Goal: Task Accomplishment & Management: Manage account settings

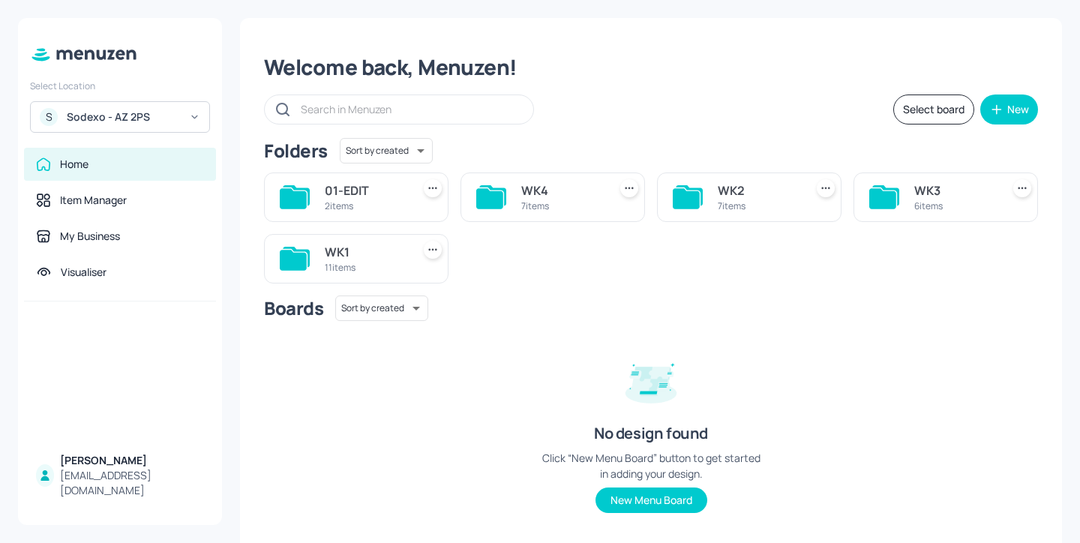
click at [720, 216] on div "WK2 7 items" at bounding box center [749, 198] width 185 height 50
click at [721, 203] on div "7 items" at bounding box center [758, 206] width 81 height 13
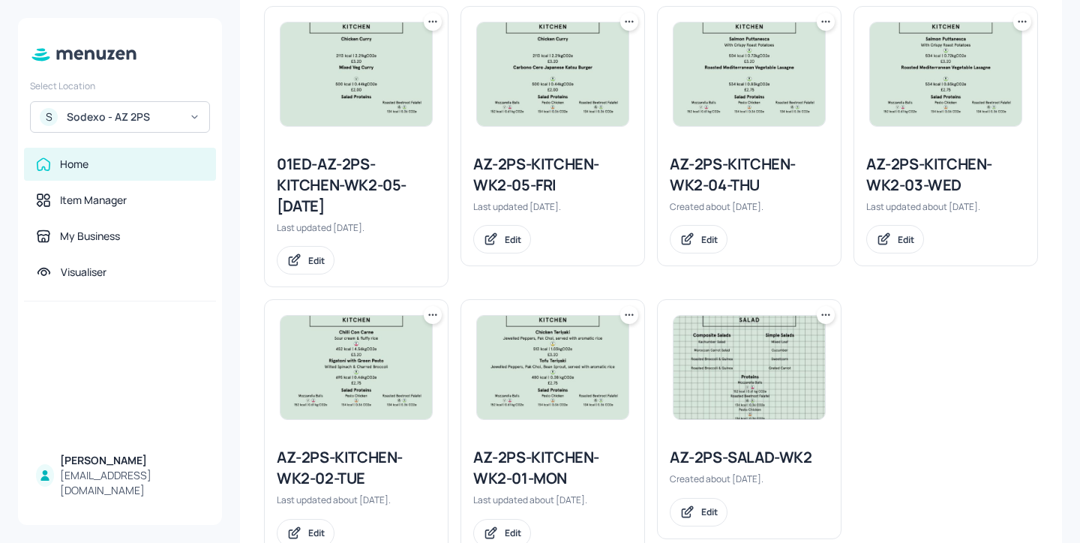
scroll to position [412, 0]
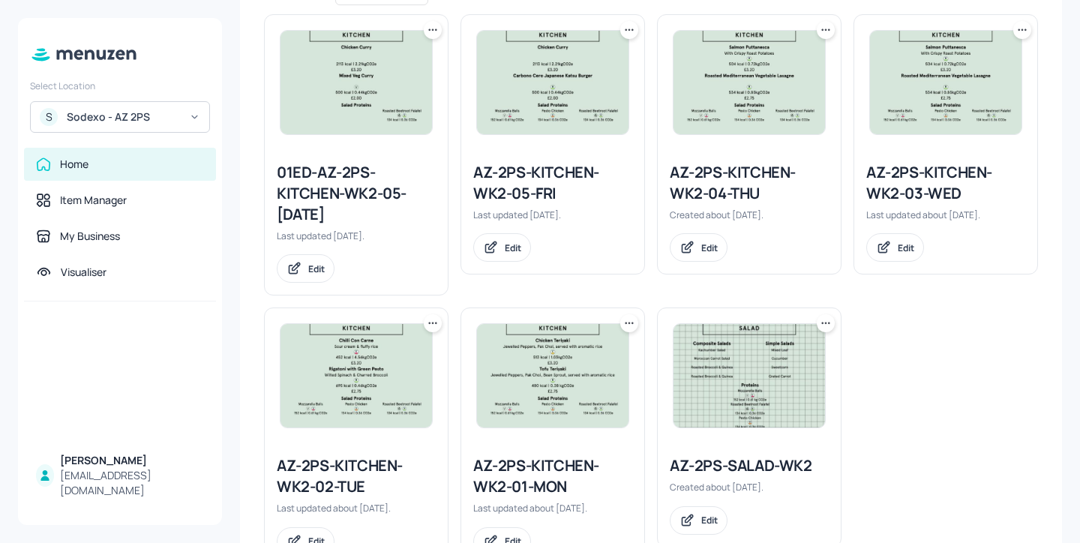
click at [362, 190] on div "01ED-AZ-2PS-KITCHEN-WK2-05-[DATE]" at bounding box center [356, 193] width 159 height 63
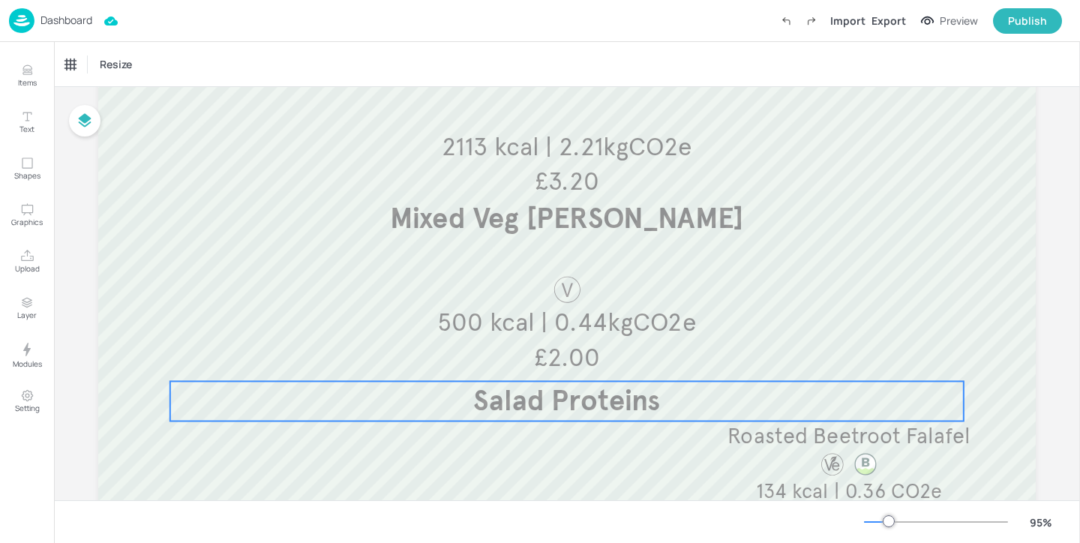
scroll to position [266, 0]
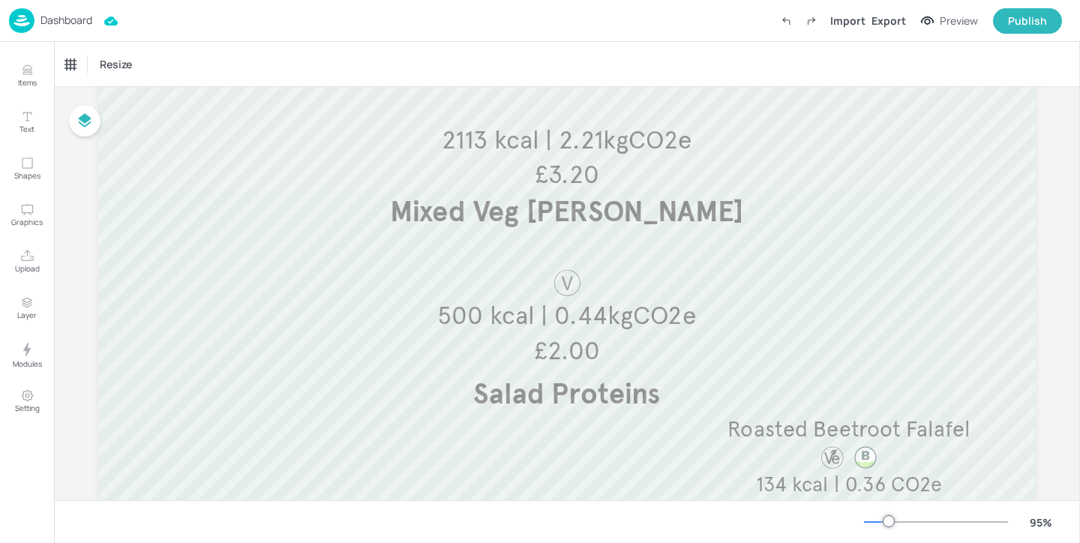
click at [62, 20] on p "Dashboard" at bounding box center [67, 20] width 52 height 11
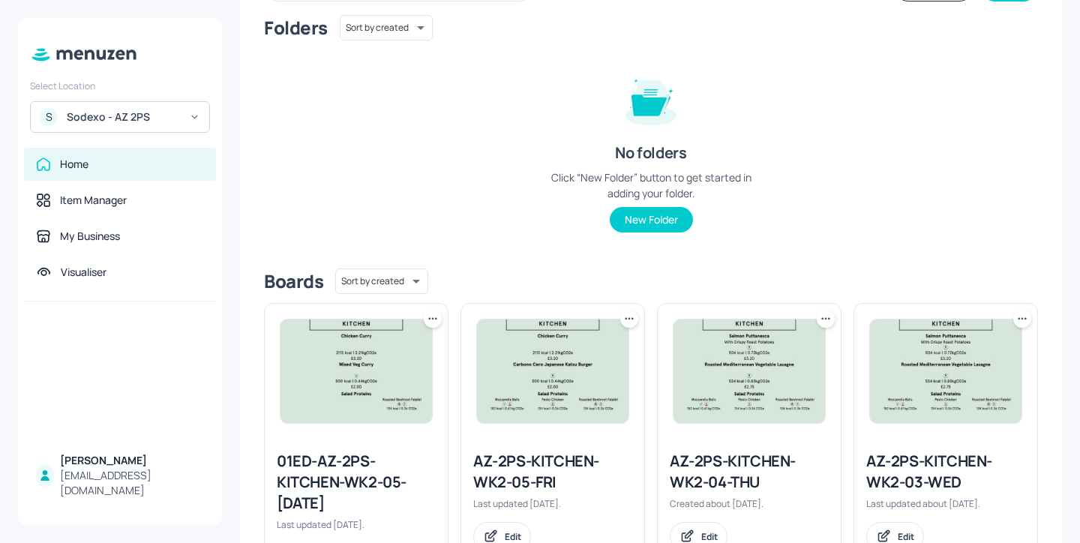
scroll to position [353, 0]
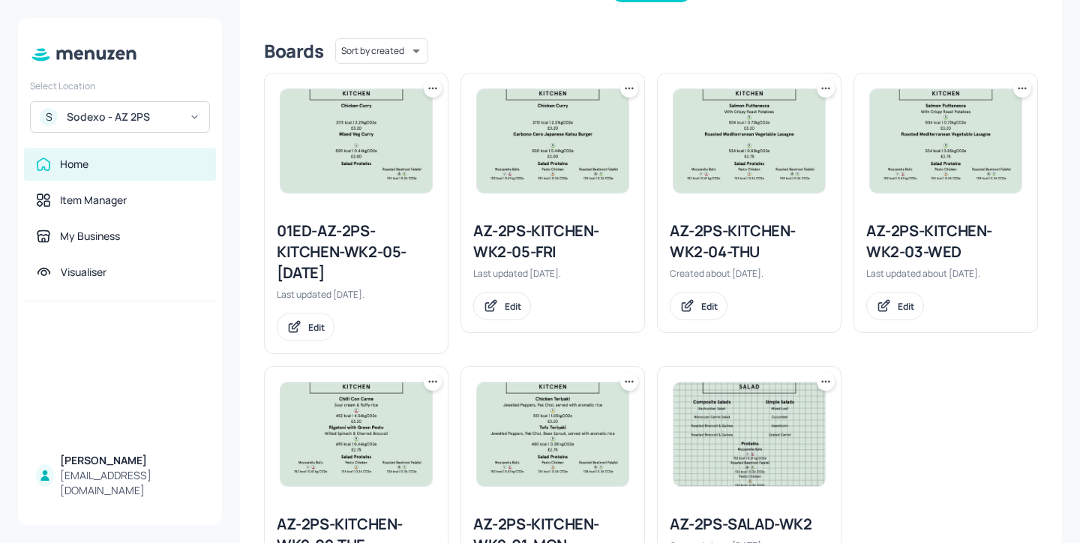
click at [436, 96] on div at bounding box center [433, 89] width 18 height 18
click at [432, 89] on icon at bounding box center [433, 88] width 2 height 2
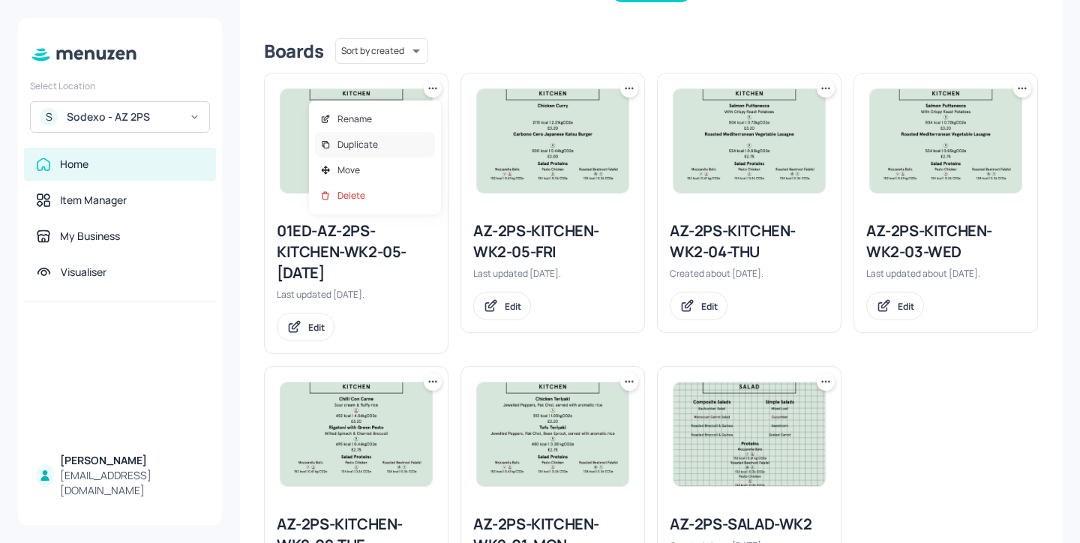
click at [402, 140] on div "Duplicate" at bounding box center [375, 145] width 120 height 26
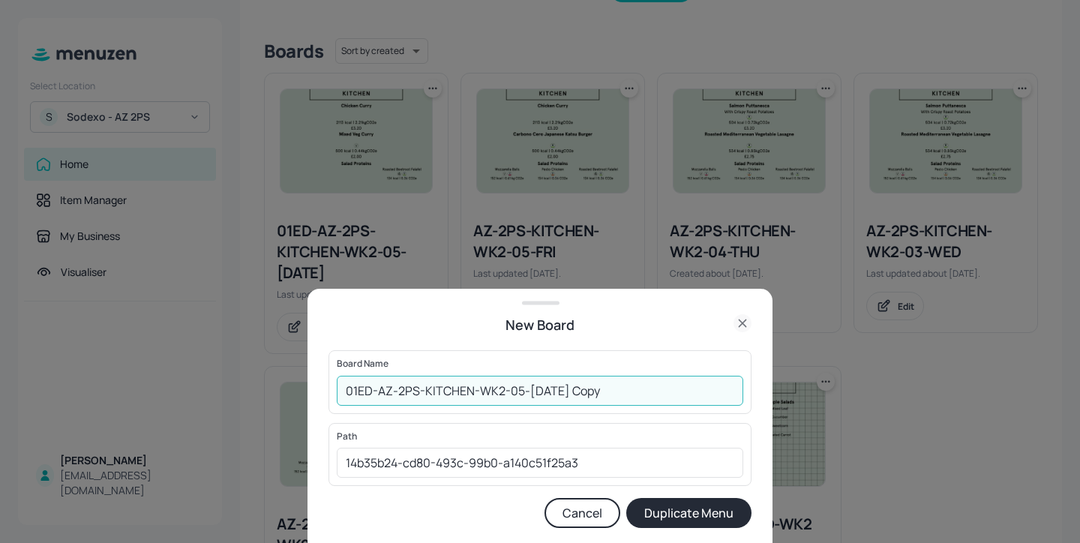
drag, startPoint x: 627, startPoint y: 389, endPoint x: 581, endPoint y: 391, distance: 45.8
click at [581, 391] on input "01ED-AZ-2PS-KITCHEN-WK2-05-[DATE] Copy" at bounding box center [540, 391] width 407 height 30
click at [541, 395] on input "01ED-AZ-2PS-KITCHEN-WK2-05-[DATE]" at bounding box center [540, 391] width 407 height 30
type input "01ED-AZ-2PS-KITCHEN-WK2-05-FRI-290826"
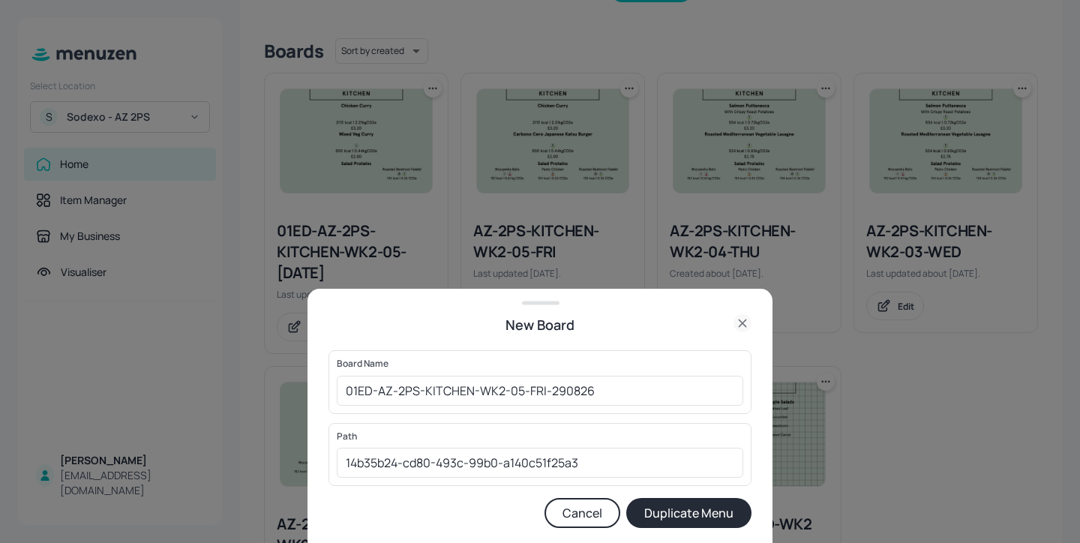
click at [701, 516] on button "Duplicate Menu" at bounding box center [688, 513] width 125 height 30
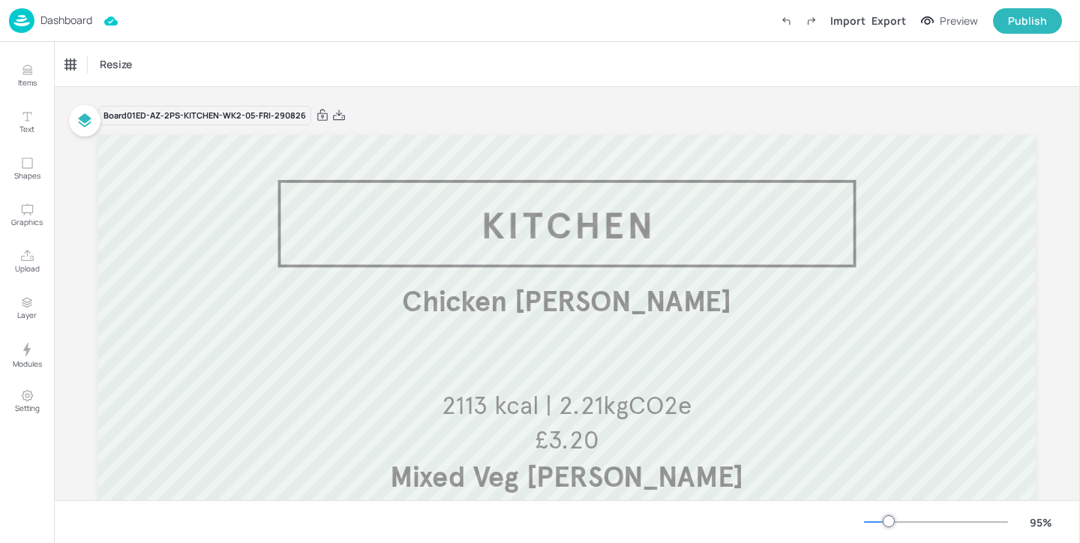
click at [70, 23] on p "Dashboard" at bounding box center [67, 20] width 52 height 11
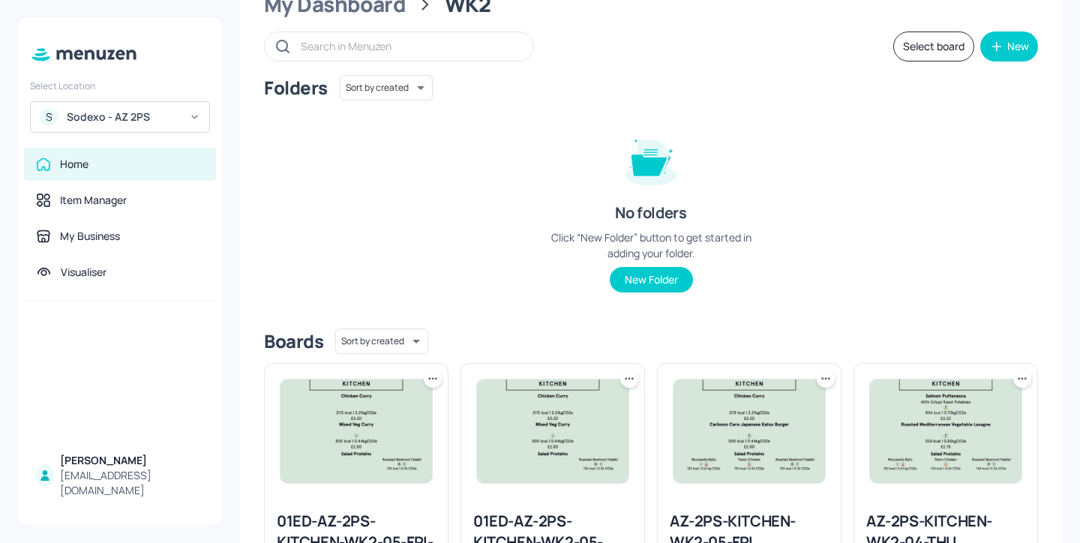
scroll to position [242, 0]
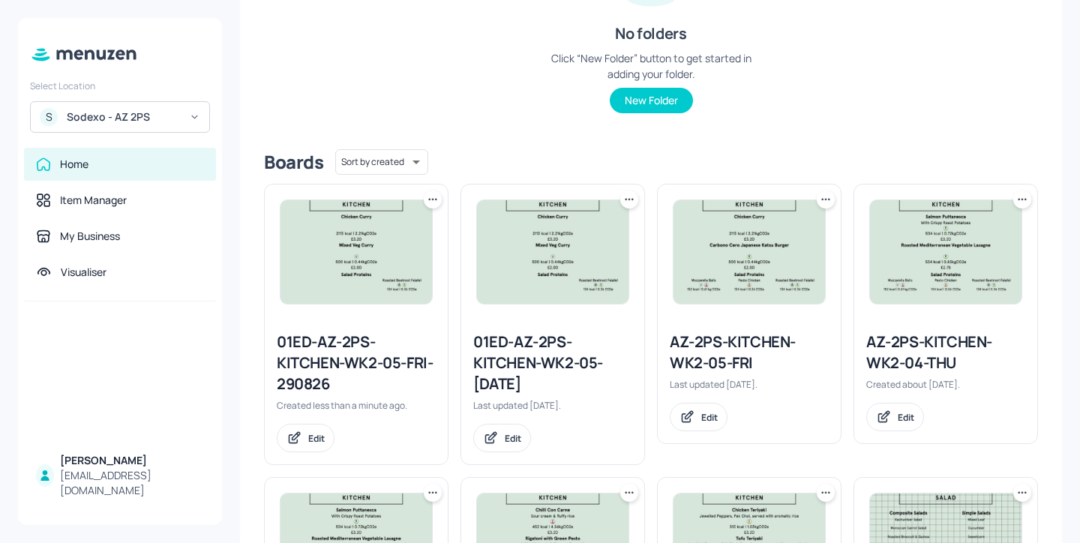
click at [429, 194] on icon at bounding box center [432, 199] width 15 height 15
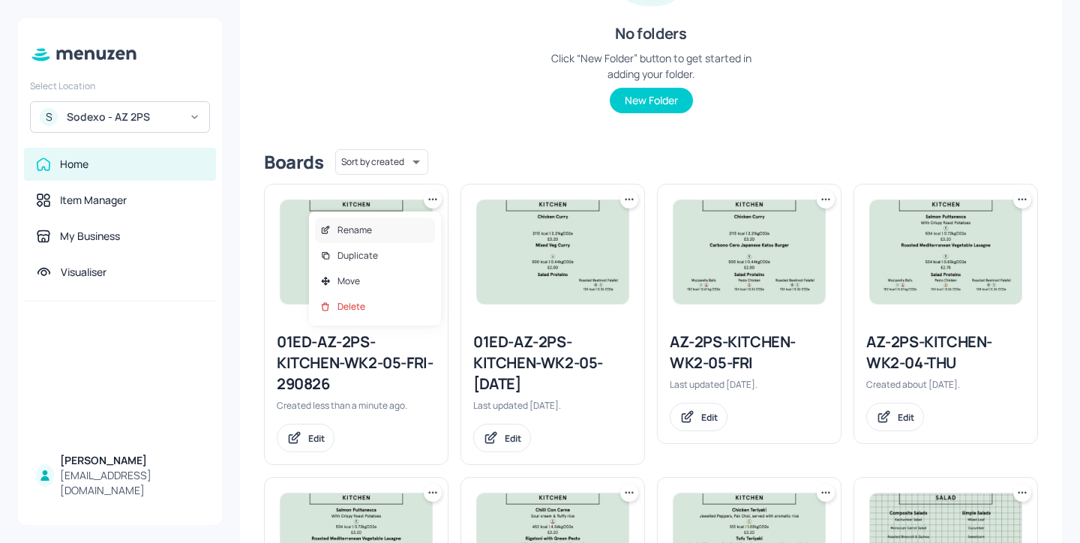
click at [394, 239] on div "Rename" at bounding box center [375, 231] width 120 height 26
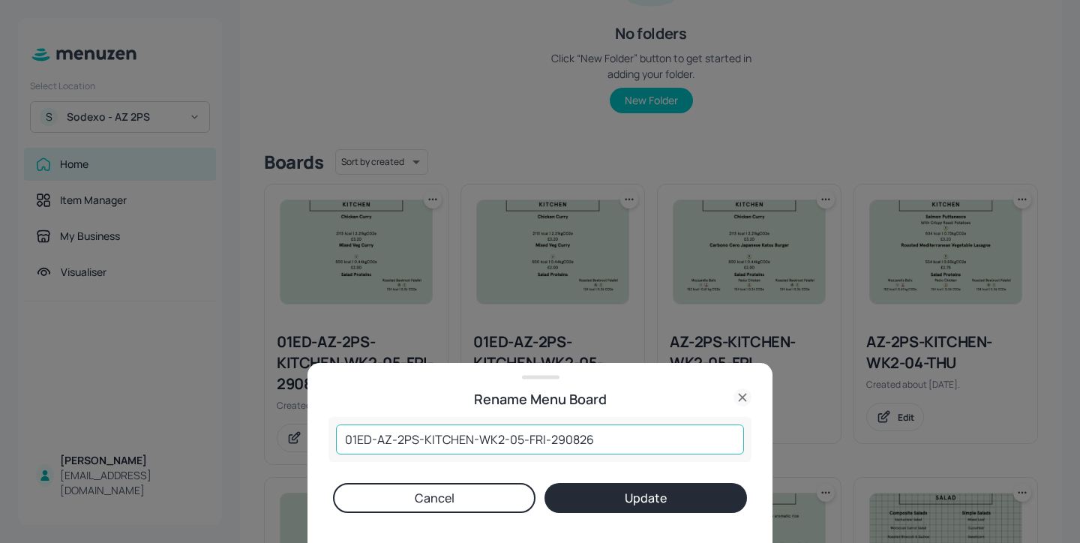
click at [561, 443] on input "01ED-AZ-2PS-KITCHEN-WK2-05-FRI-290826" at bounding box center [540, 440] width 408 height 30
type input "01ED-AZ-2PS-KITCHEN-WK2-05-FRI-230926"
click at [655, 490] on button "Update" at bounding box center [646, 498] width 203 height 30
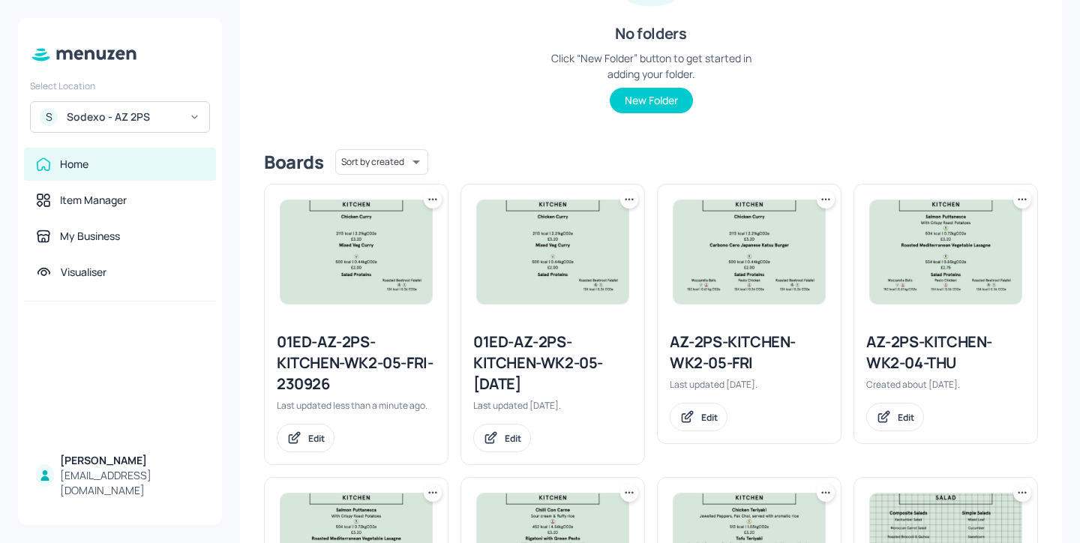
click at [431, 208] on div at bounding box center [433, 200] width 18 height 18
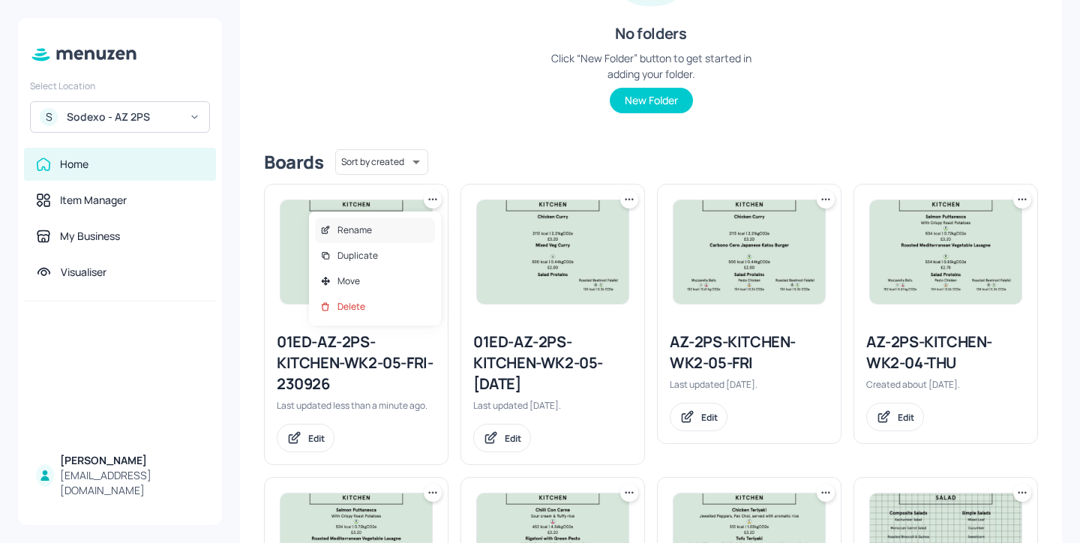
click at [408, 236] on div "Rename" at bounding box center [375, 231] width 120 height 26
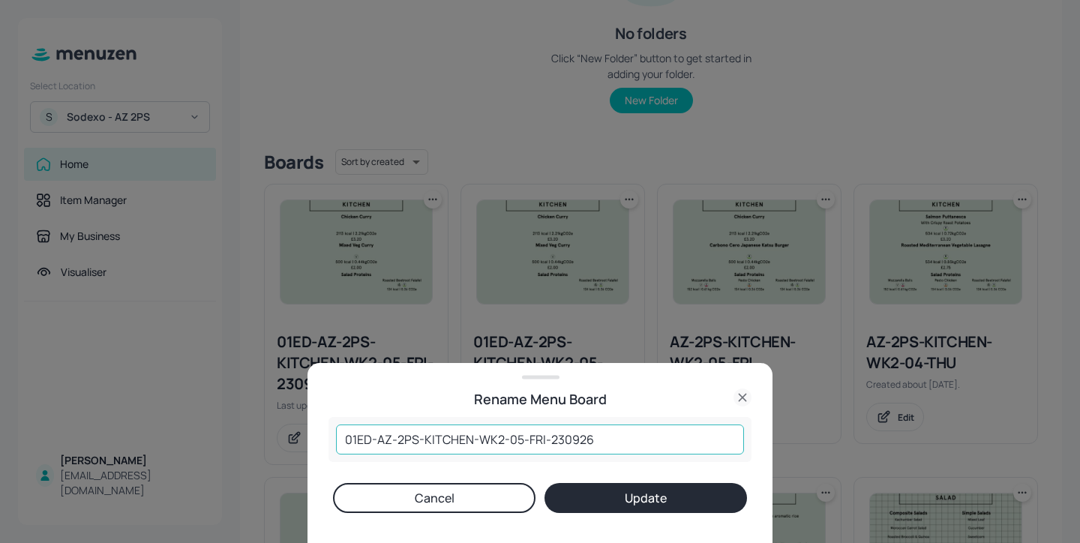
click at [603, 440] on input "01ED-AZ-2PS-KITCHEN-WK2-05-FRI-230926" at bounding box center [540, 440] width 408 height 30
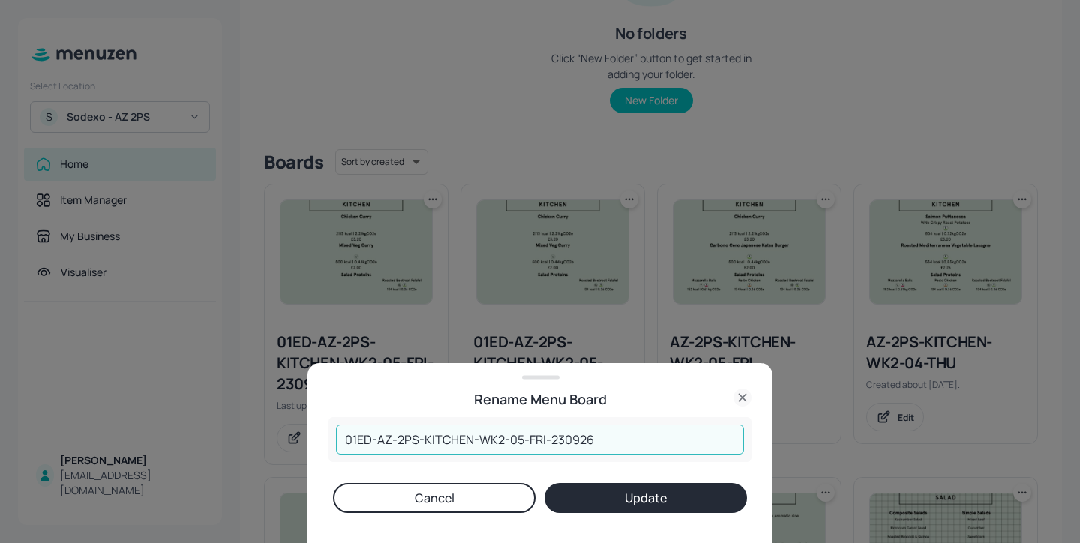
click at [563, 442] on input "01ED-AZ-2PS-KITCHEN-WK2-05-FRI-230926" at bounding box center [540, 440] width 408 height 30
type input "01ED-AZ-2PS-KITCHEN-WK2-05-FRI-250926"
click at [602, 489] on button "Update" at bounding box center [646, 498] width 203 height 30
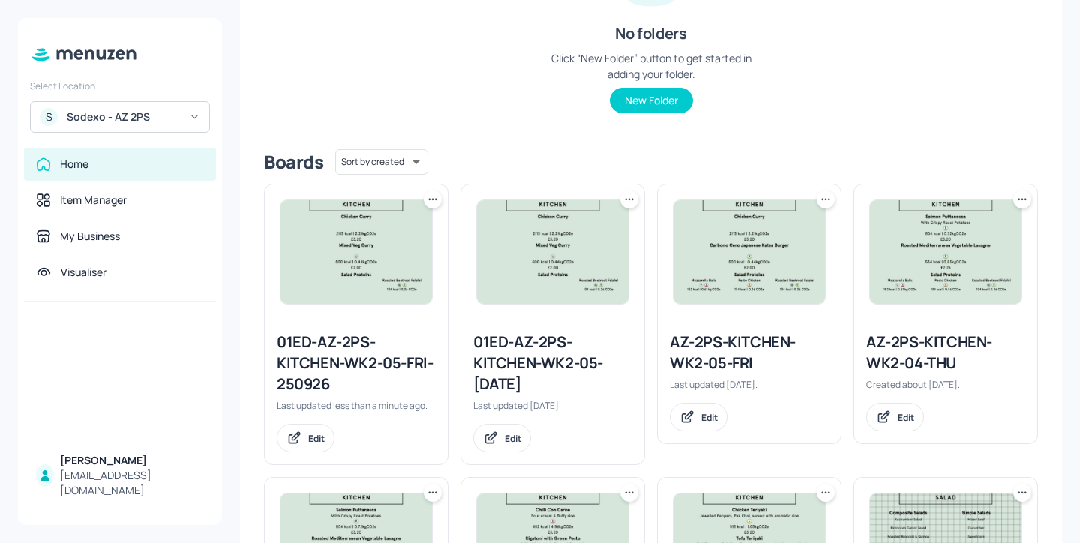
click at [350, 364] on div "01ED-AZ-2PS-KITCHEN-WK2-05-FRI-250926" at bounding box center [356, 363] width 159 height 63
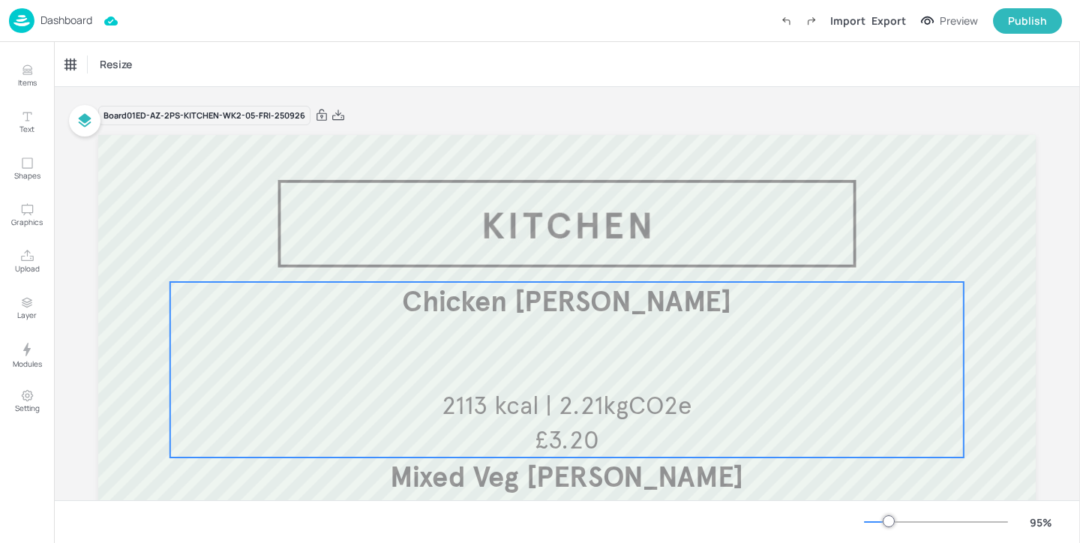
click at [350, 364] on div "Chicken Curry £3.20 2113 kcal | 2.21kgCO2e" at bounding box center [567, 370] width 794 height 176
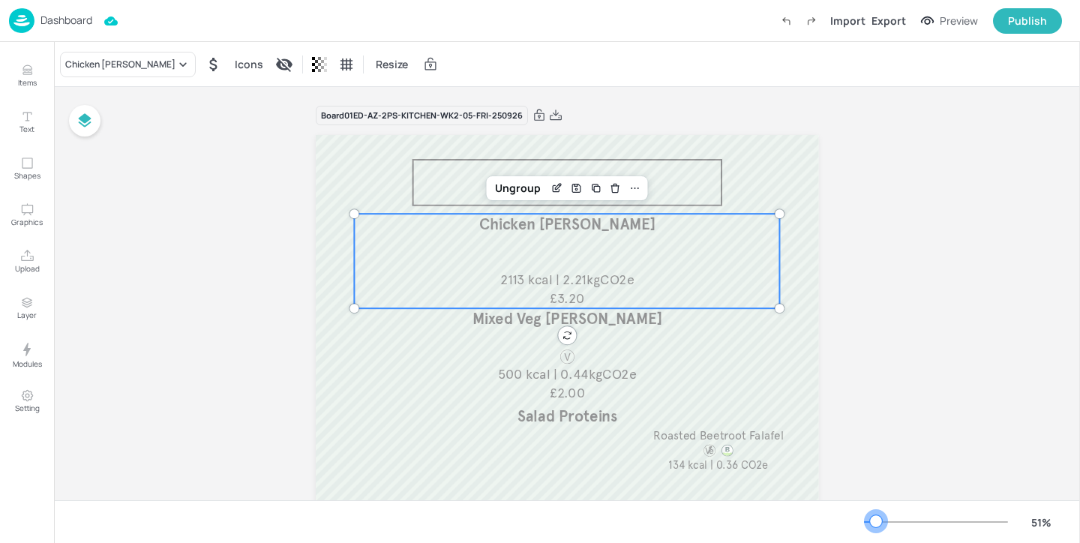
drag, startPoint x: 890, startPoint y: 518, endPoint x: 876, endPoint y: 518, distance: 14.3
click at [876, 518] on div at bounding box center [876, 521] width 12 height 12
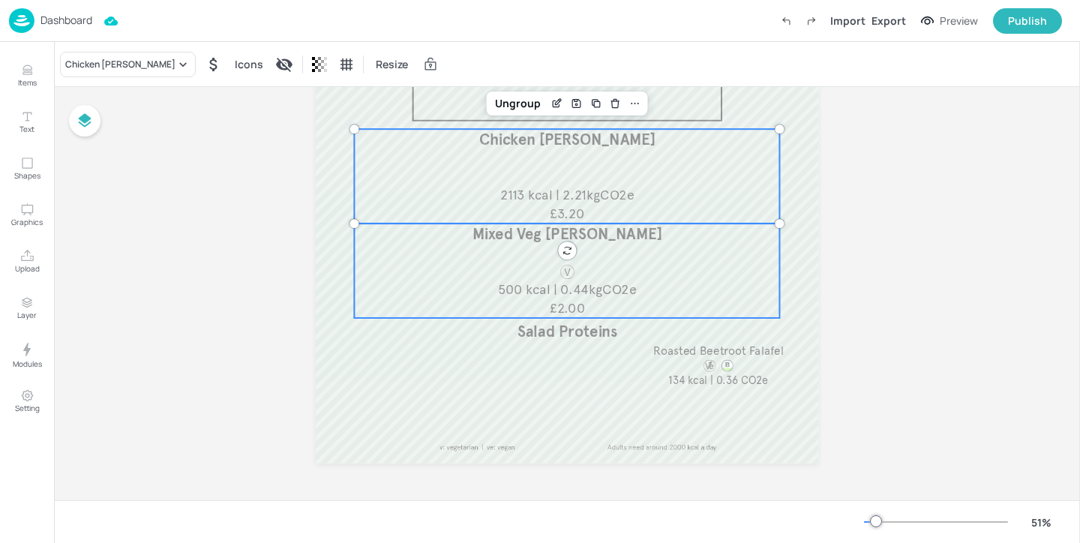
scroll to position [86, 0]
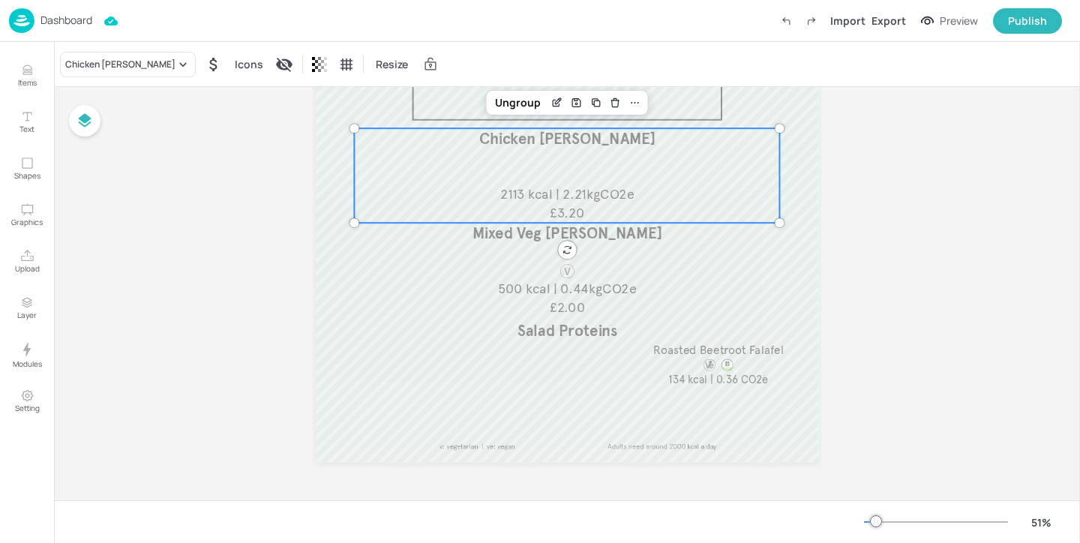
click at [694, 181] on div "Chicken Curry £3.20 2113 kcal | 2.21kgCO2e" at bounding box center [567, 175] width 426 height 95
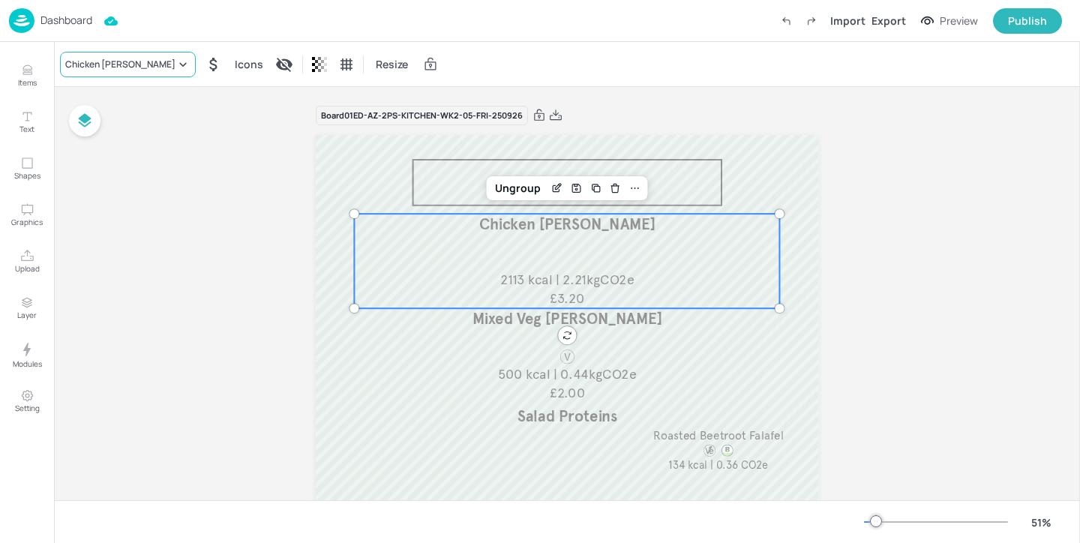
click at [84, 62] on div "Chicken [PERSON_NAME]" at bounding box center [120, 65] width 110 height 14
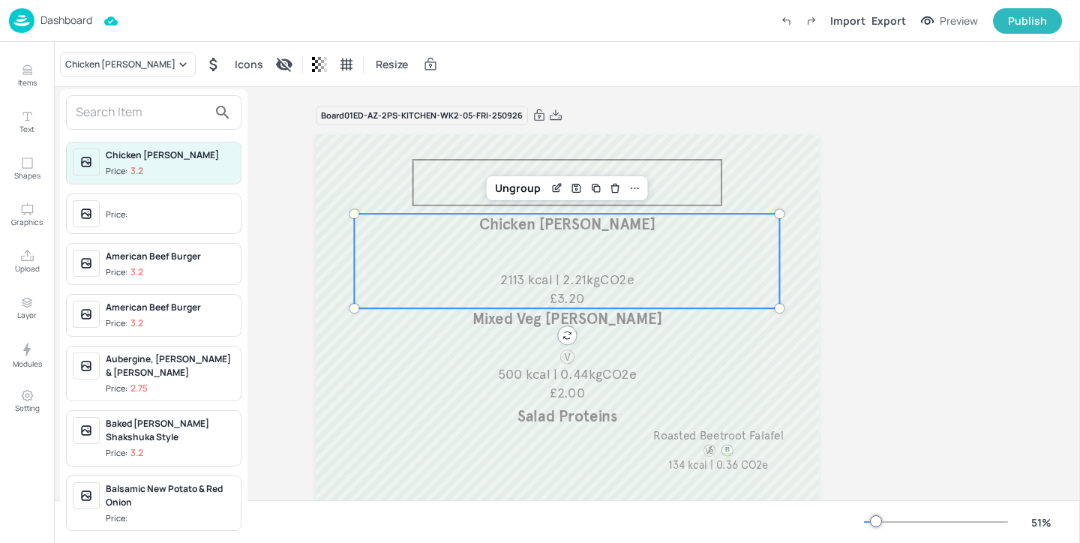
click at [149, 122] on input "text" at bounding box center [142, 113] width 132 height 24
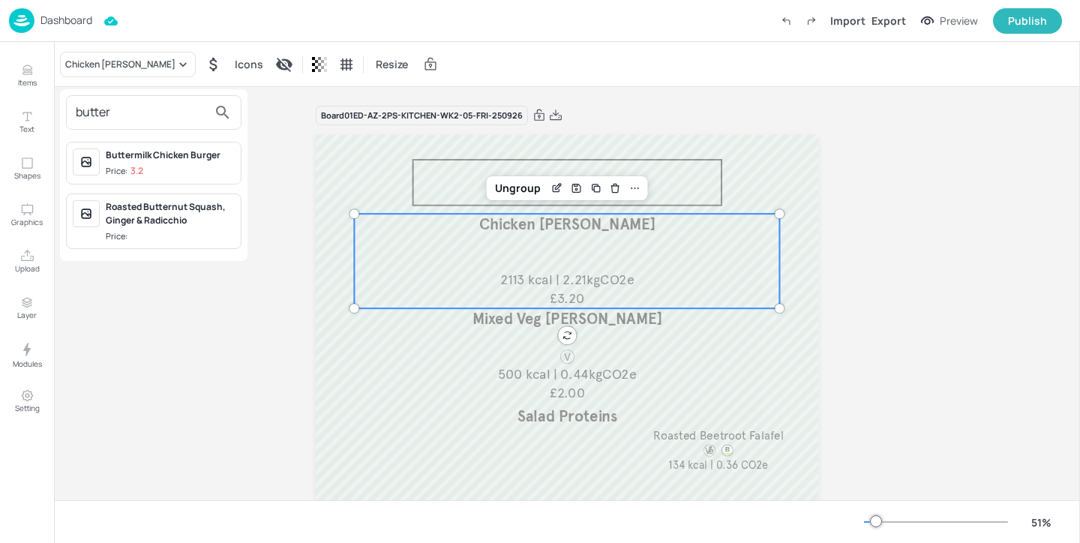
type input "butter"
click at [175, 170] on span "Price: 3.2" at bounding box center [170, 171] width 129 height 13
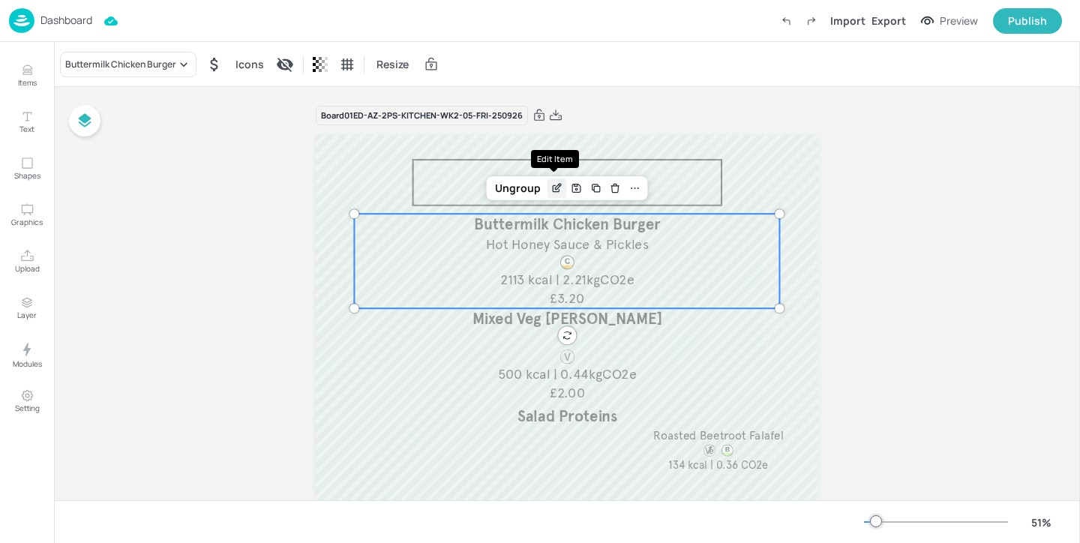
click at [555, 189] on icon "Edit Item" at bounding box center [558, 187] width 6 height 6
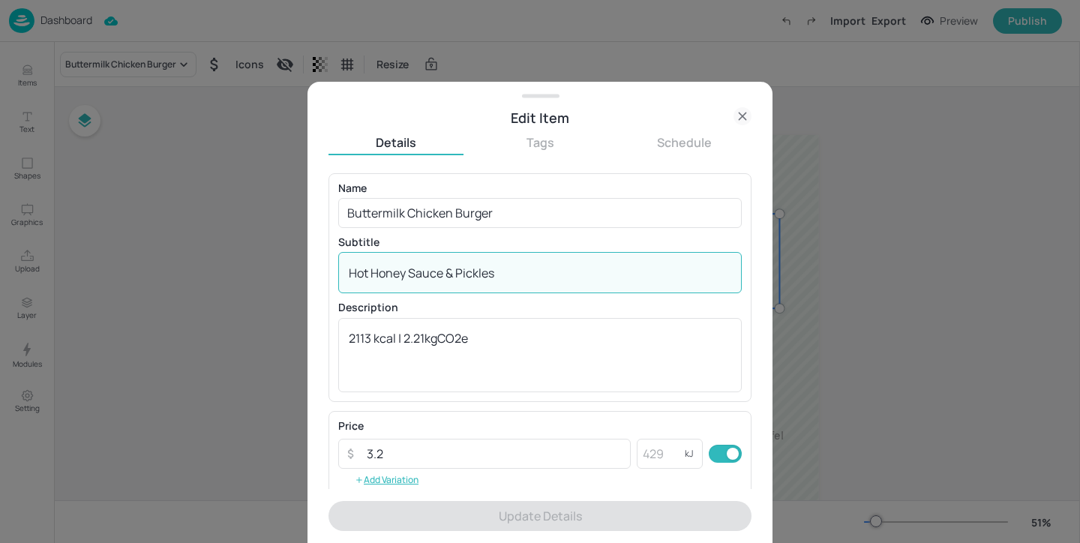
drag, startPoint x: 508, startPoint y: 269, endPoint x: 457, endPoint y: 270, distance: 51.0
click at [457, 270] on textarea "Hot Honey Sauce & Pickles" at bounding box center [540, 273] width 383 height 17
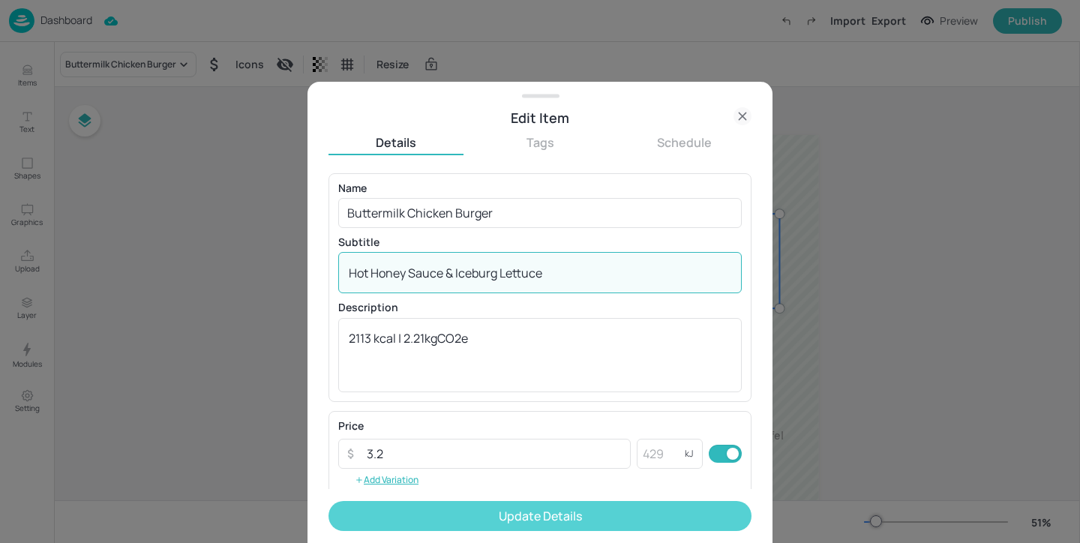
type textarea "Hot Honey Sauce & Iceburg Lettuce"
click at [527, 508] on button "Update Details" at bounding box center [540, 516] width 423 height 30
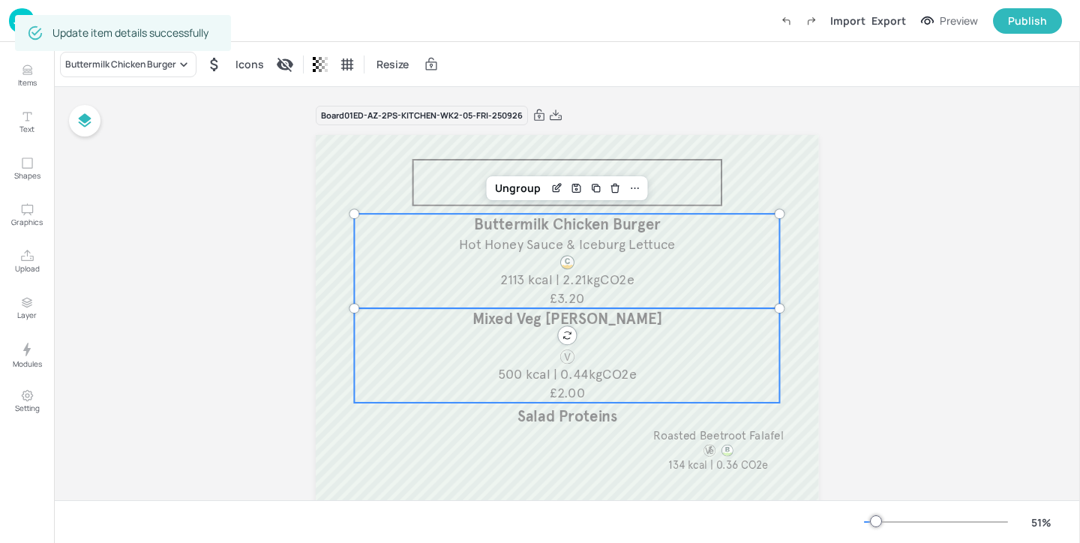
click at [620, 345] on div "Mixed Veg Curry £2.00 500 kcal | 0.44kgCO2e" at bounding box center [567, 355] width 426 height 95
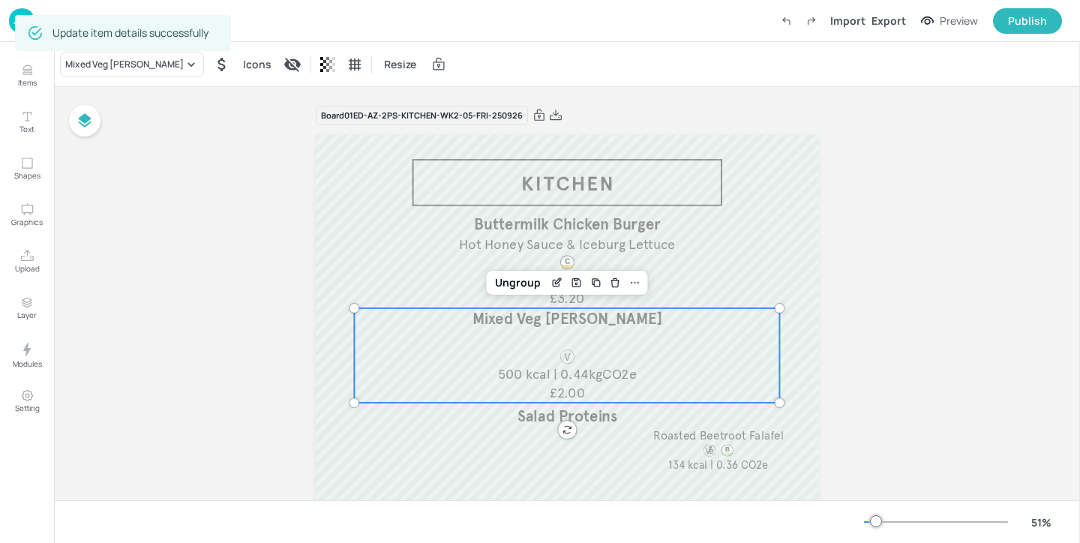
click at [125, 53] on div "Update item details successfully" at bounding box center [123, 33] width 216 height 45
click at [124, 60] on div "Mixed Veg [PERSON_NAME]" at bounding box center [124, 65] width 119 height 14
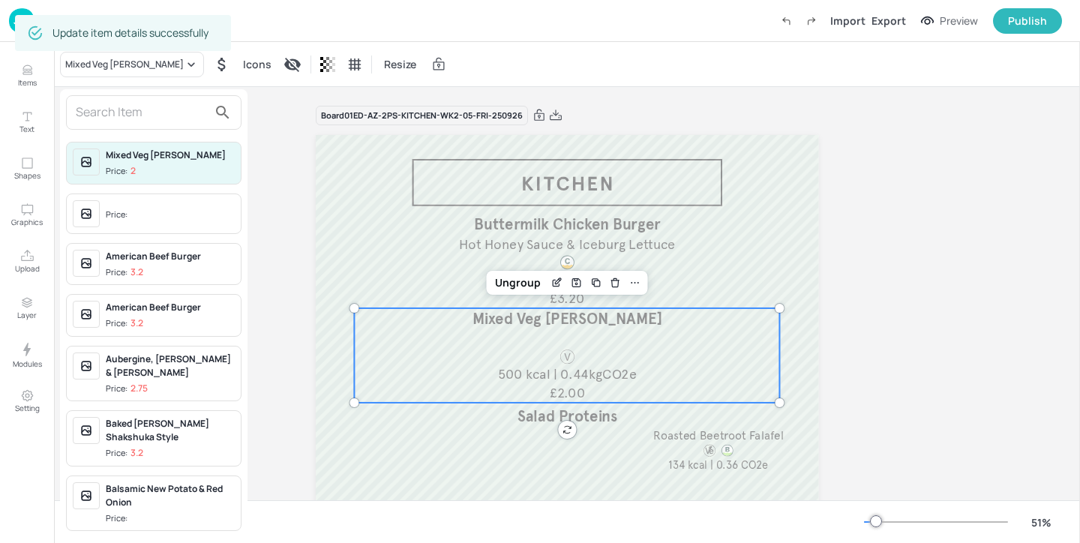
click at [115, 104] on input "text" at bounding box center [142, 113] width 132 height 24
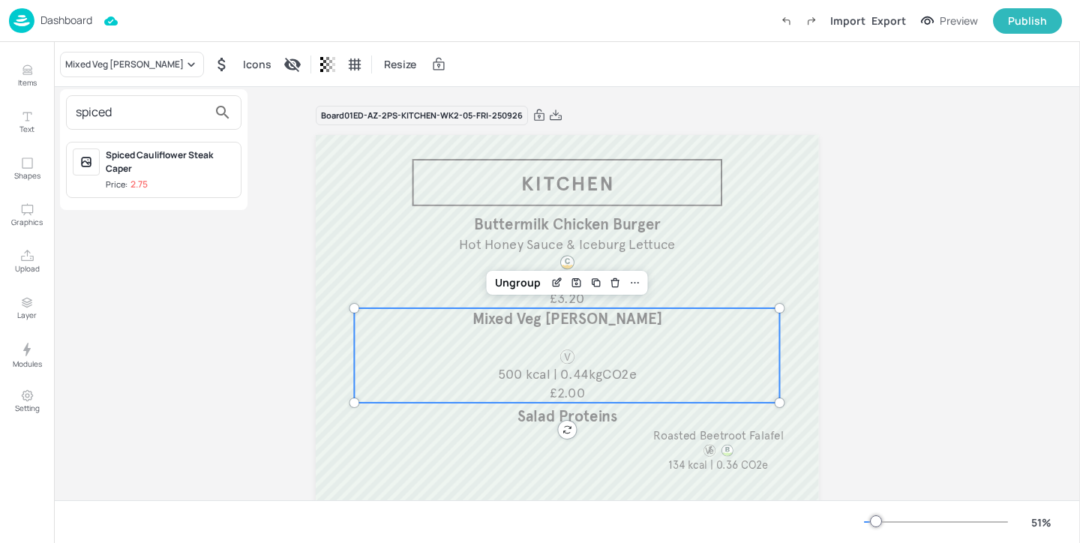
type input "spiced"
click at [278, 263] on div at bounding box center [540, 271] width 1080 height 543
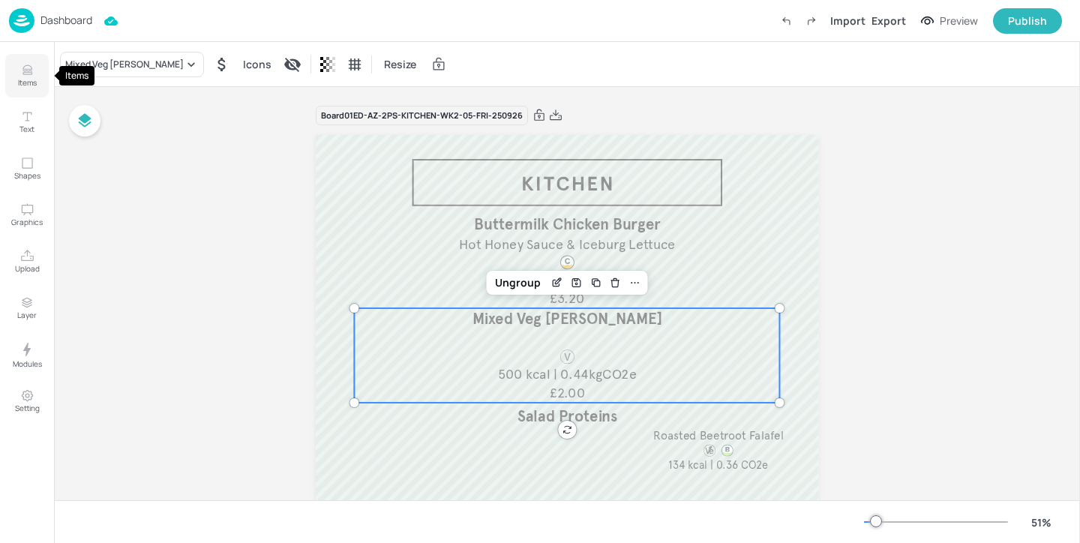
click at [30, 80] on p "Items" at bounding box center [27, 82] width 19 height 11
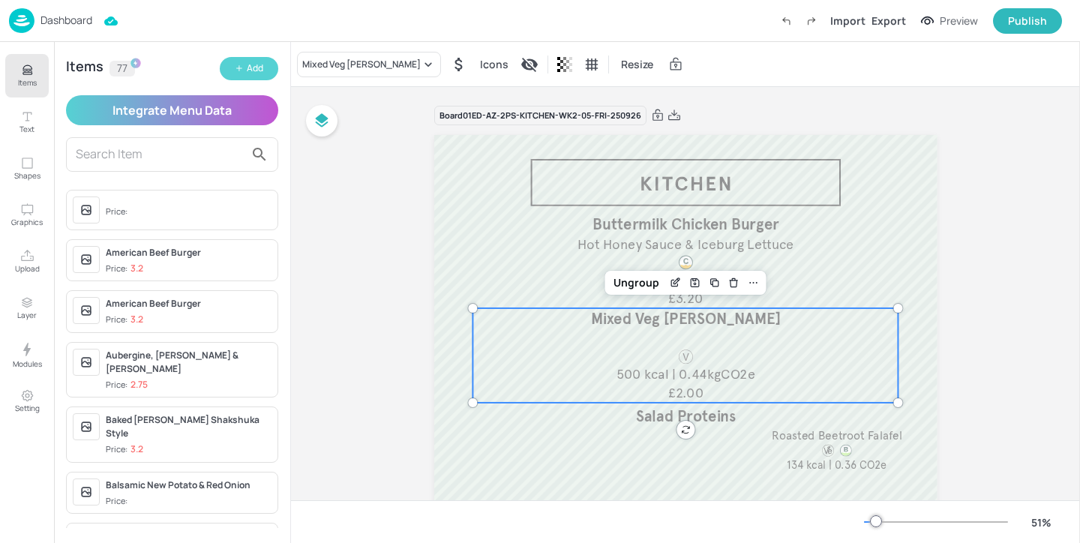
click at [261, 57] on button "Add" at bounding box center [249, 68] width 59 height 23
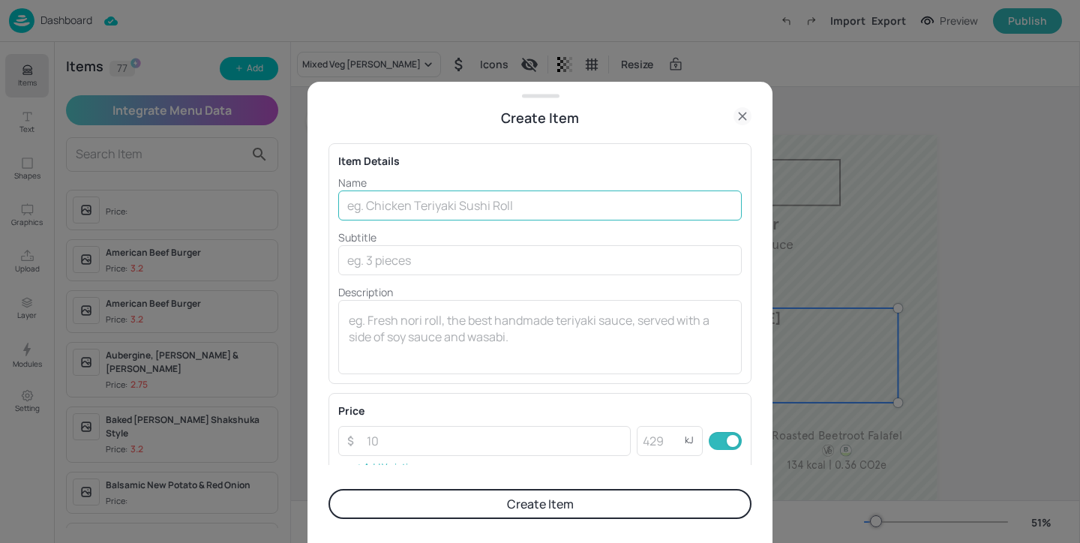
click at [427, 197] on input "text" at bounding box center [540, 206] width 404 height 30
type input "S"
click at [845, 230] on div at bounding box center [540, 271] width 1080 height 543
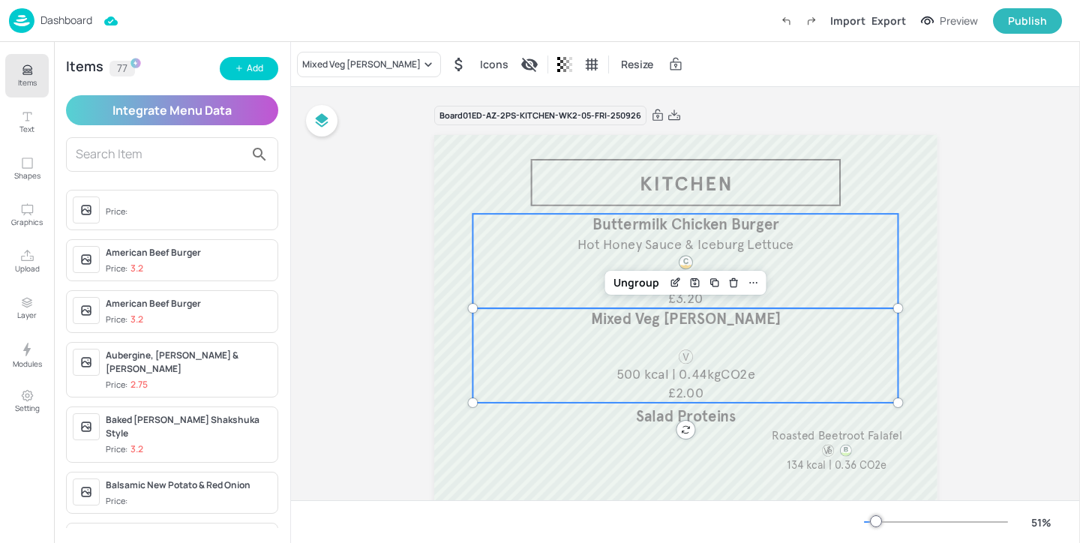
click at [767, 255] on div "Buttermilk Chicken Burger Hot Honey Sauce & Iceburg Lettuce £3.20 2113 kcal | 2…" at bounding box center [686, 261] width 426 height 95
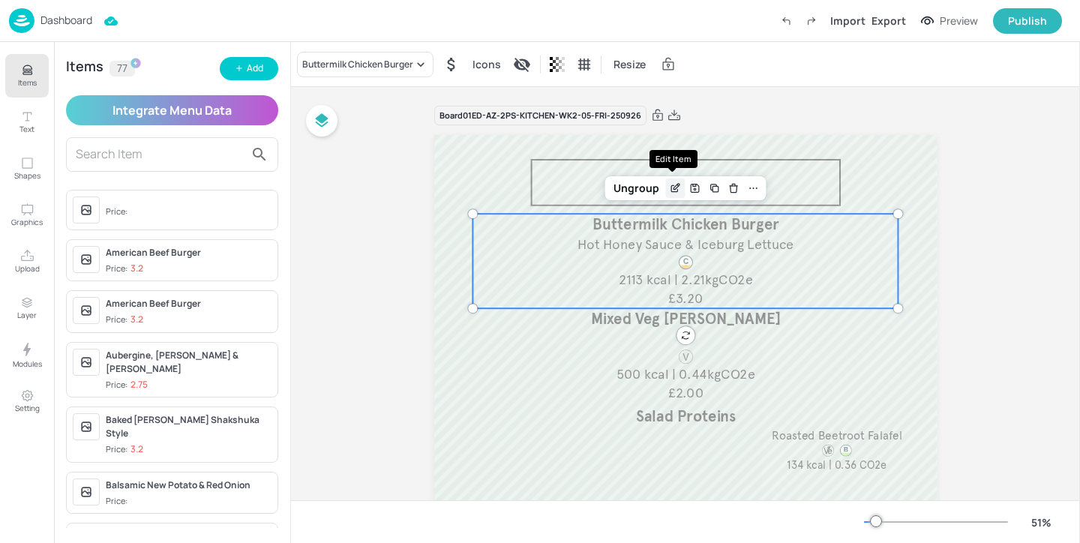
click at [669, 188] on icon "Edit Item" at bounding box center [675, 188] width 13 height 12
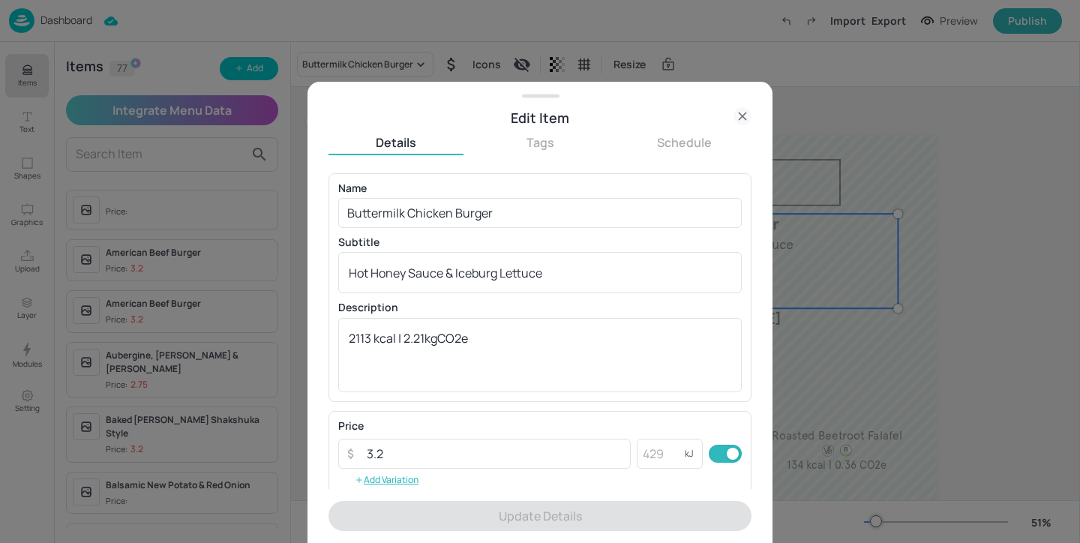
click at [816, 371] on div at bounding box center [540, 271] width 1080 height 543
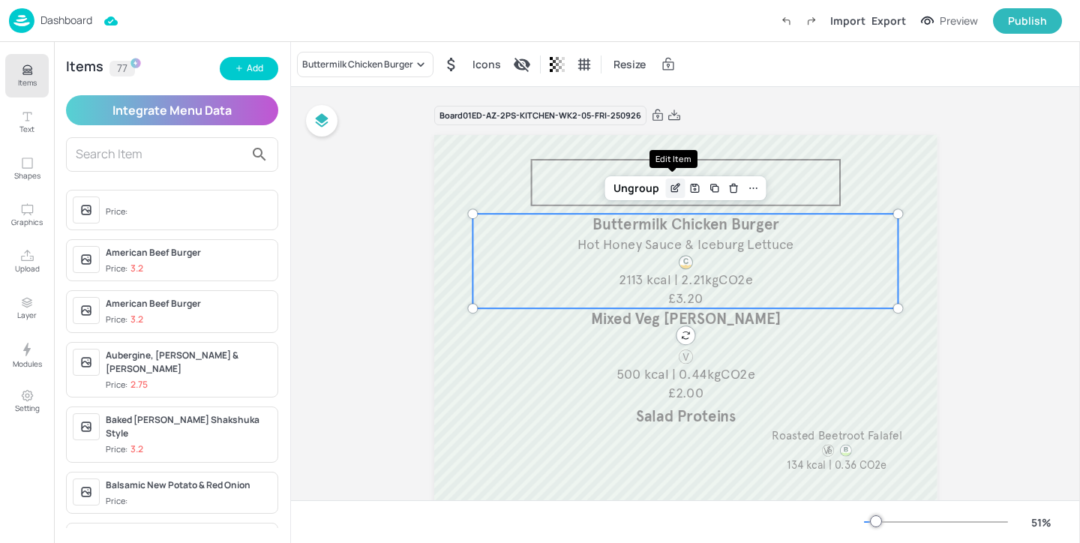
click at [671, 189] on icon "Edit Item" at bounding box center [674, 189] width 7 height 7
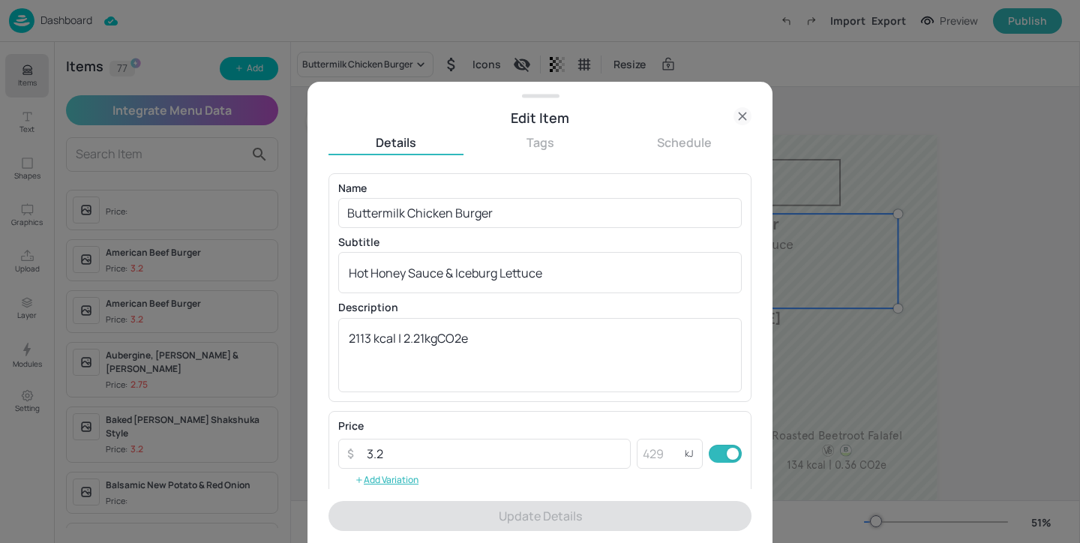
scroll to position [17, 0]
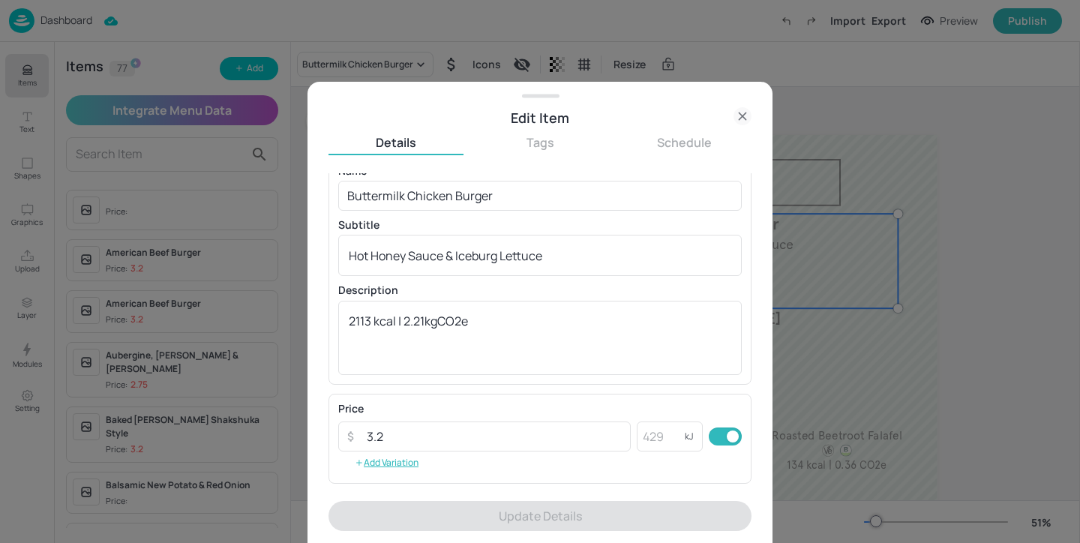
click at [827, 364] on div at bounding box center [540, 271] width 1080 height 543
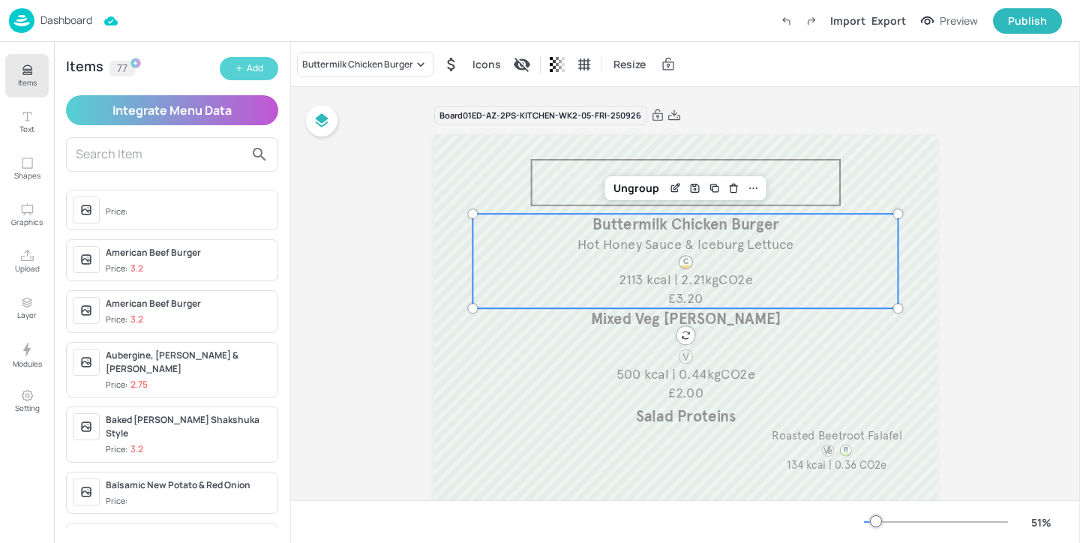
click at [257, 77] on button "Add" at bounding box center [249, 68] width 59 height 23
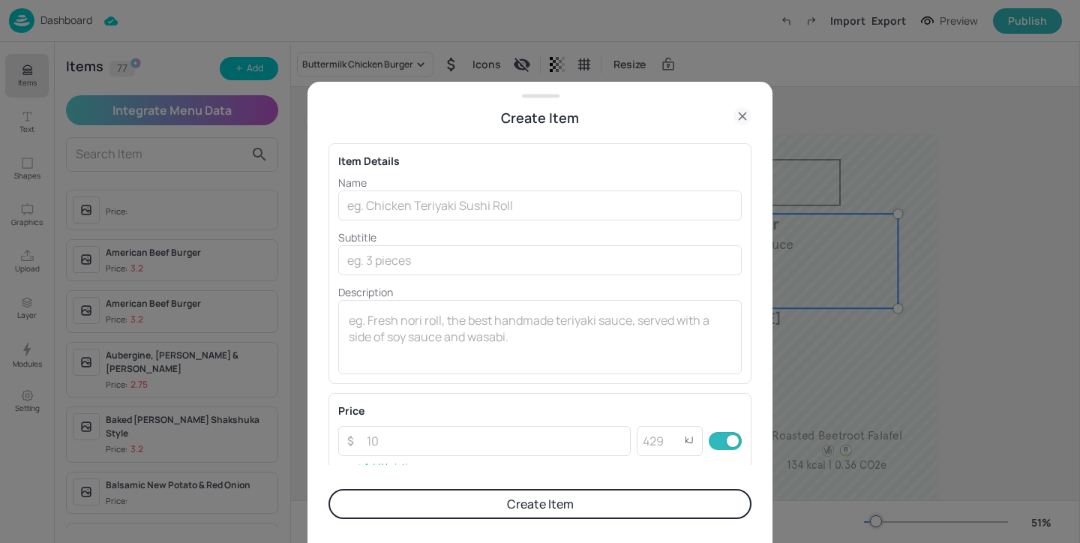
click at [408, 417] on div "Price" at bounding box center [540, 411] width 404 height 16
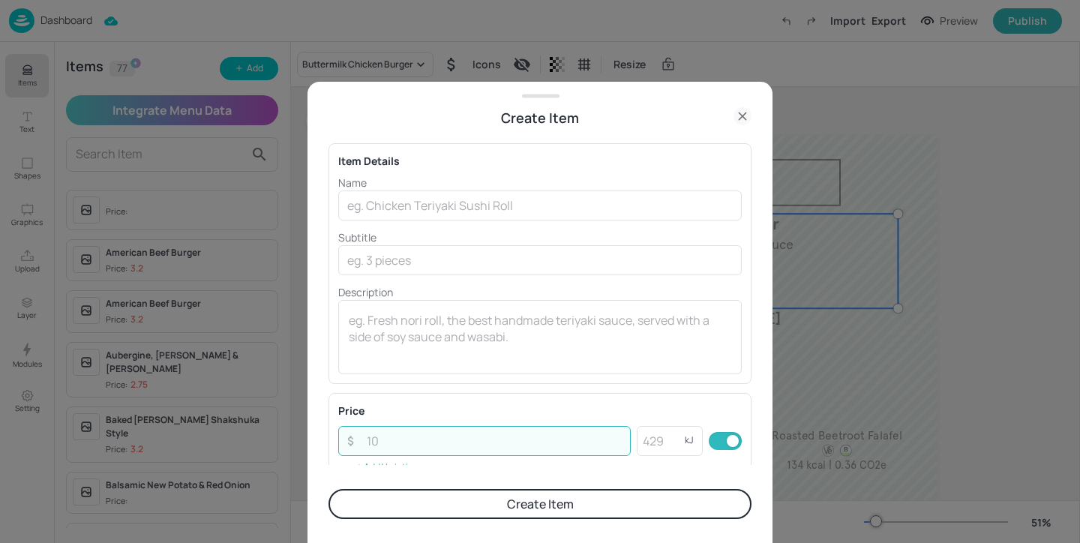
click at [408, 437] on input "number" at bounding box center [494, 441] width 273 height 30
type input "2"
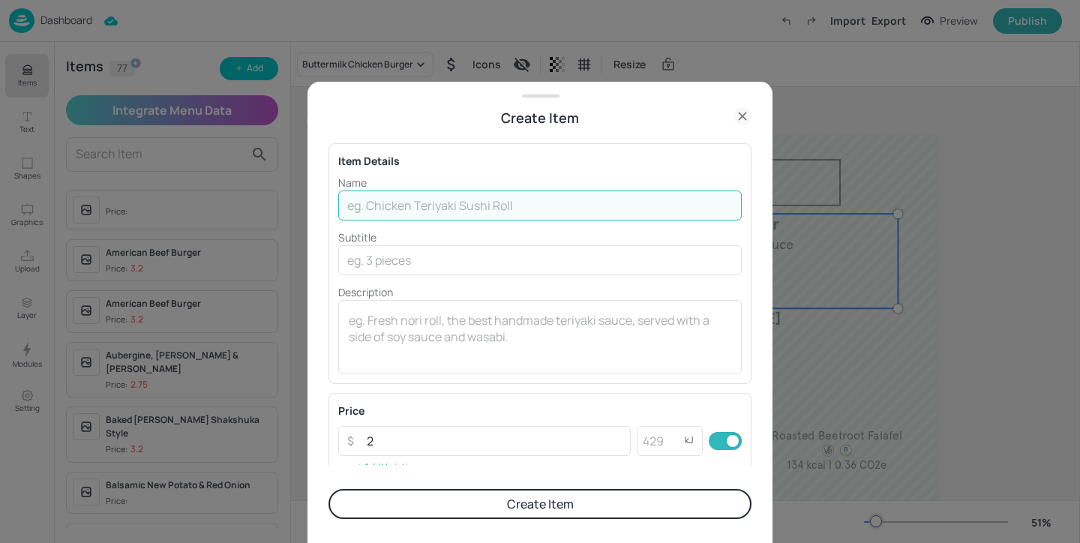
click at [391, 201] on input "text" at bounding box center [540, 206] width 404 height 30
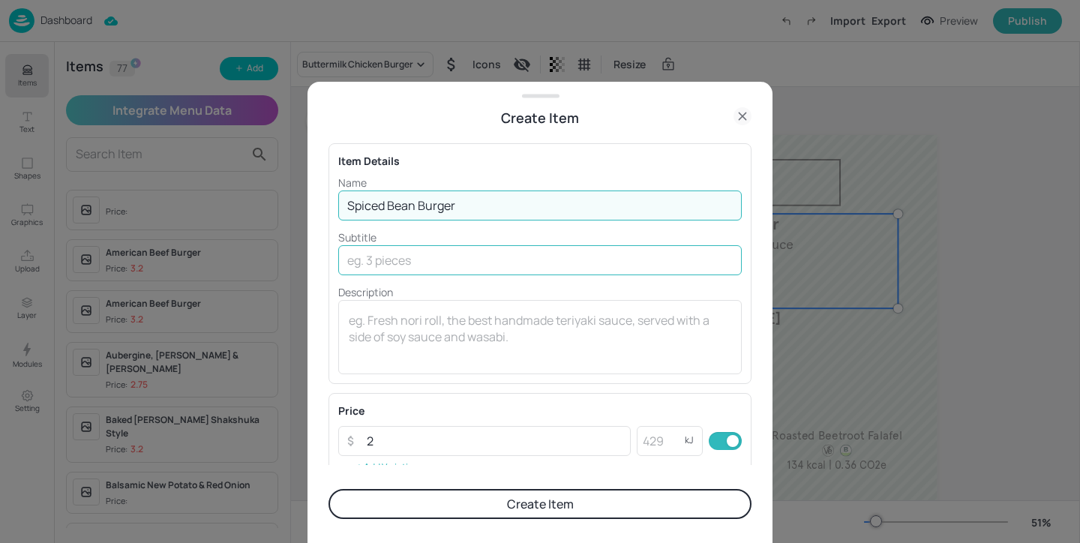
type input "Spiced Bean Burger"
click at [432, 265] on input "text" at bounding box center [540, 260] width 404 height 30
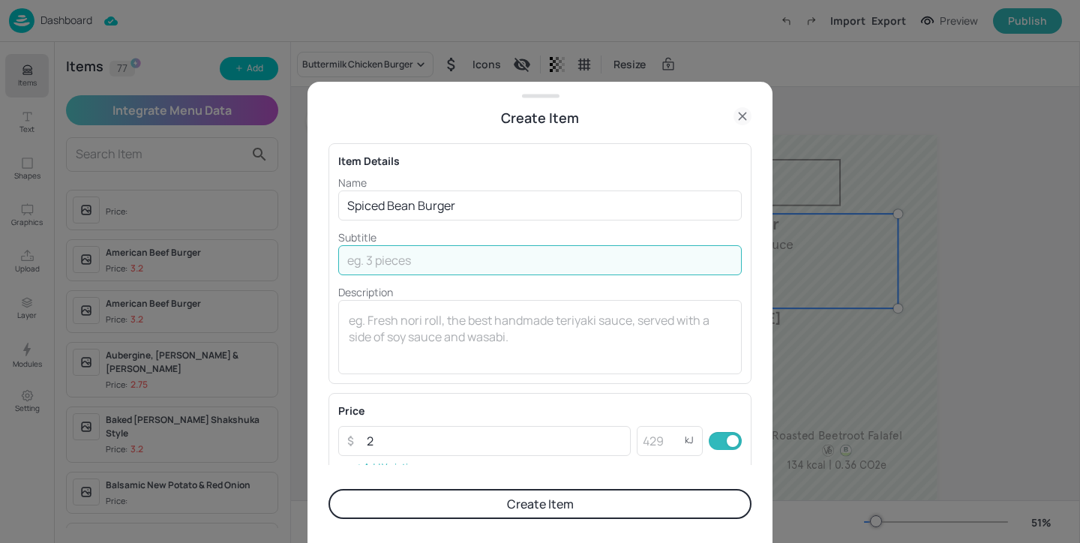
click at [436, 509] on button "Create Item" at bounding box center [540, 504] width 423 height 30
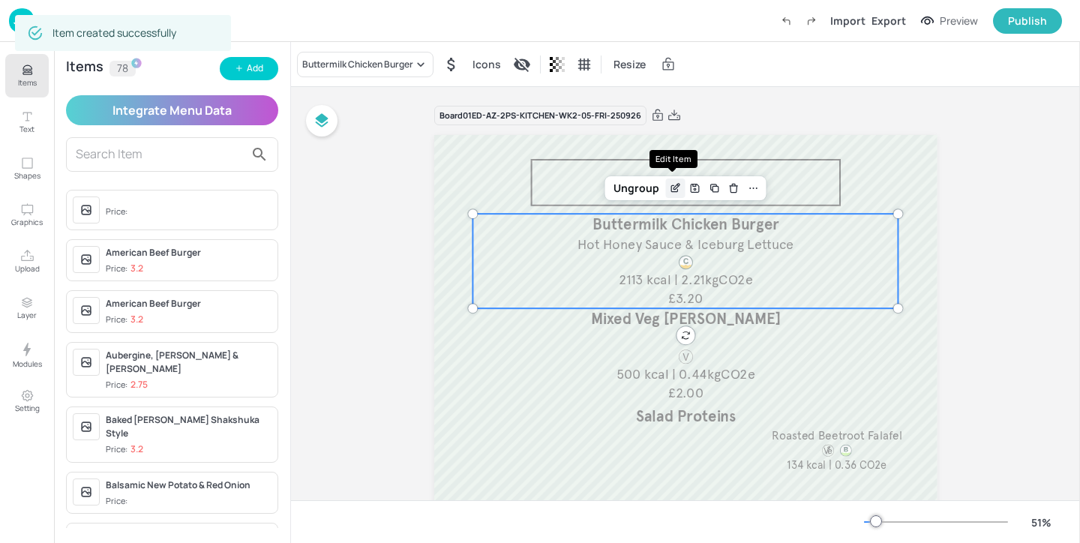
click at [674, 188] on icon "Edit Item" at bounding box center [675, 188] width 13 height 12
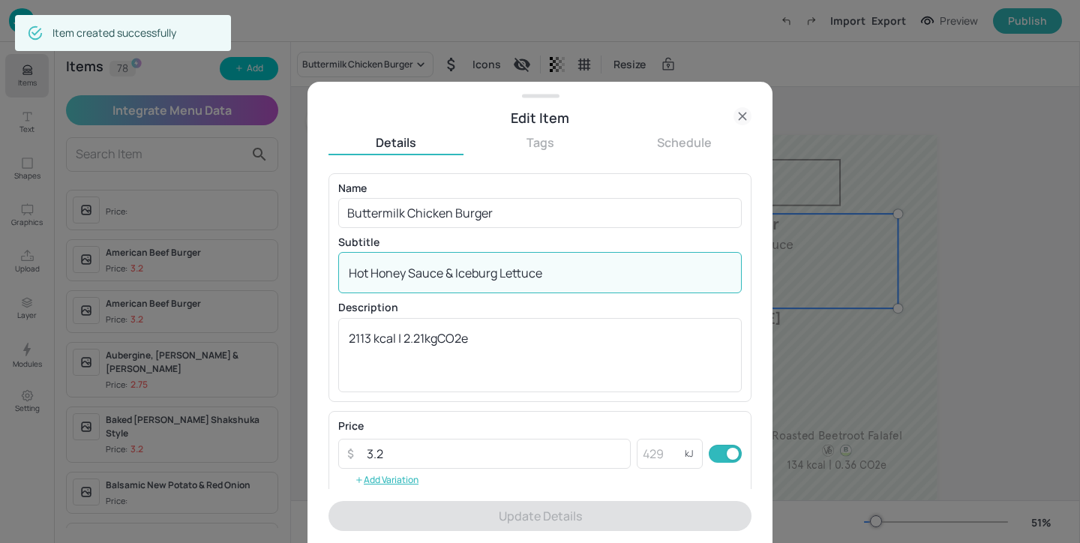
drag, startPoint x: 610, startPoint y: 269, endPoint x: 239, endPoint y: 269, distance: 371.3
click at [239, 269] on div "Edit Item Details Tags Schedule Name Buttermilk Chicken Burger ​ Subtitle Hot H…" at bounding box center [540, 271] width 1080 height 543
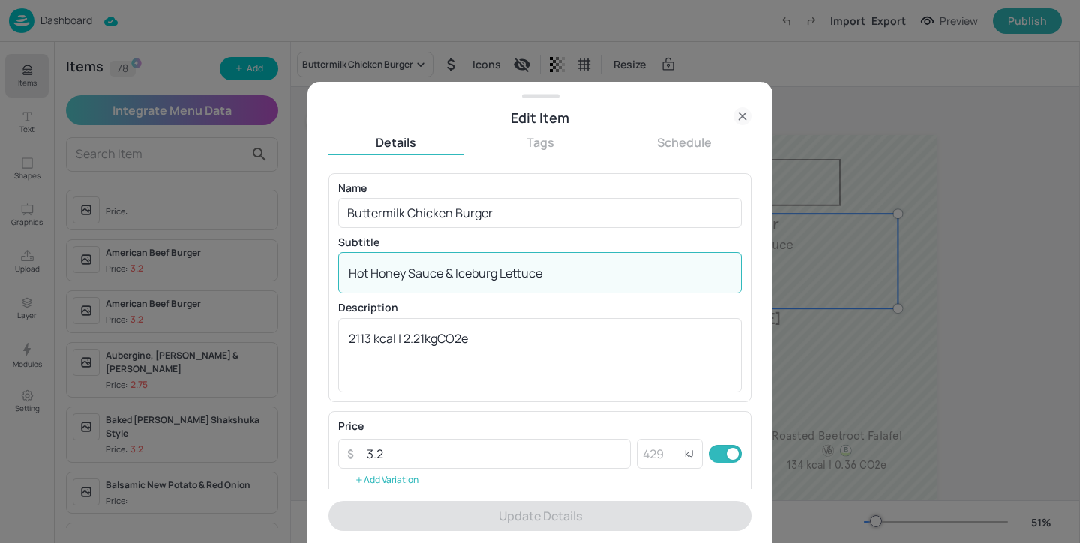
click at [744, 125] on div "Edit Item" at bounding box center [540, 117] width 423 height 21
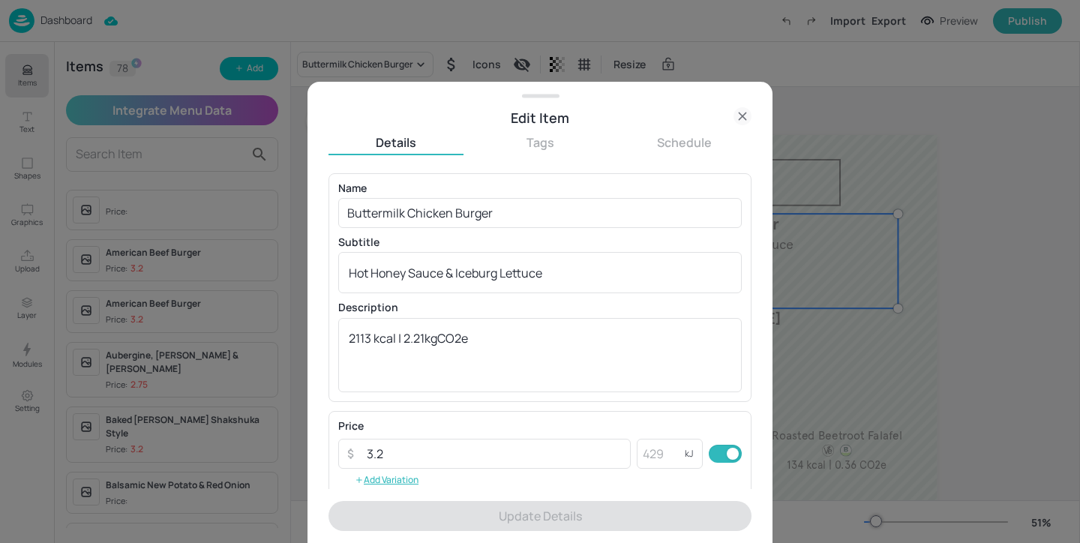
click at [743, 118] on icon at bounding box center [743, 116] width 18 height 18
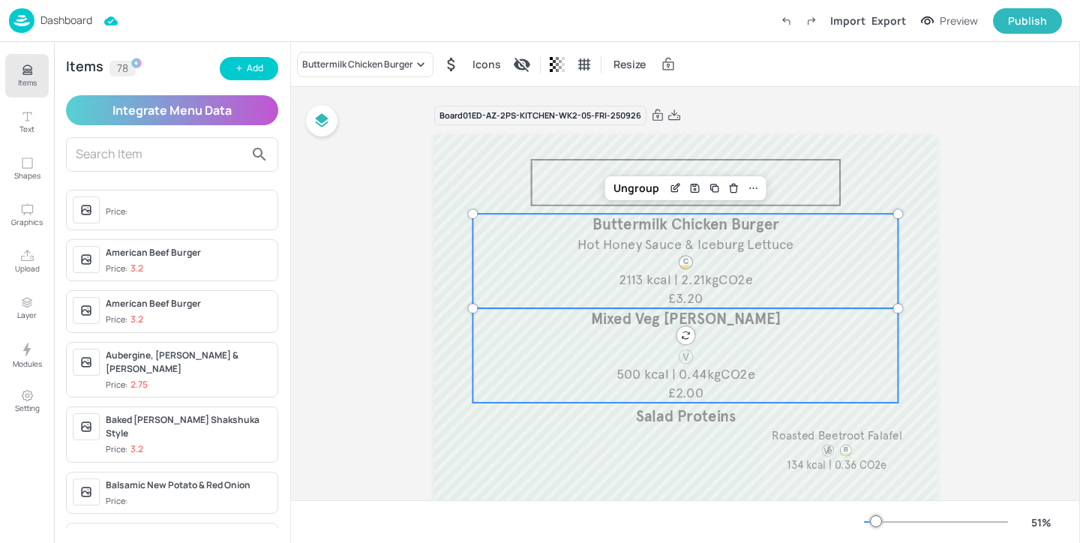
click at [632, 341] on div "Mixed Veg Curry £2.00 500 kcal | 0.44kgCO2e" at bounding box center [686, 355] width 426 height 95
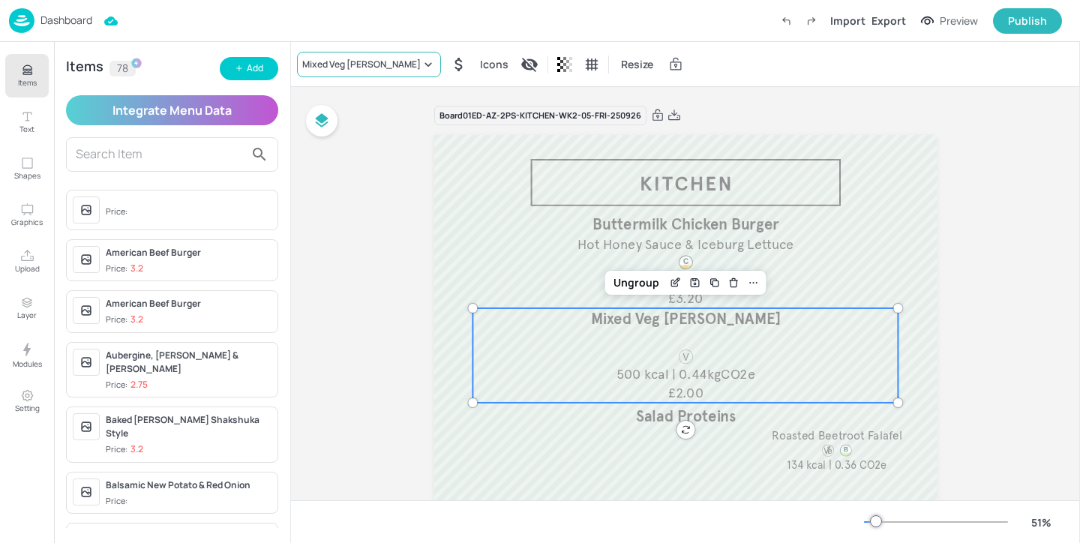
click at [356, 68] on div "Mixed Veg [PERSON_NAME]" at bounding box center [361, 65] width 119 height 14
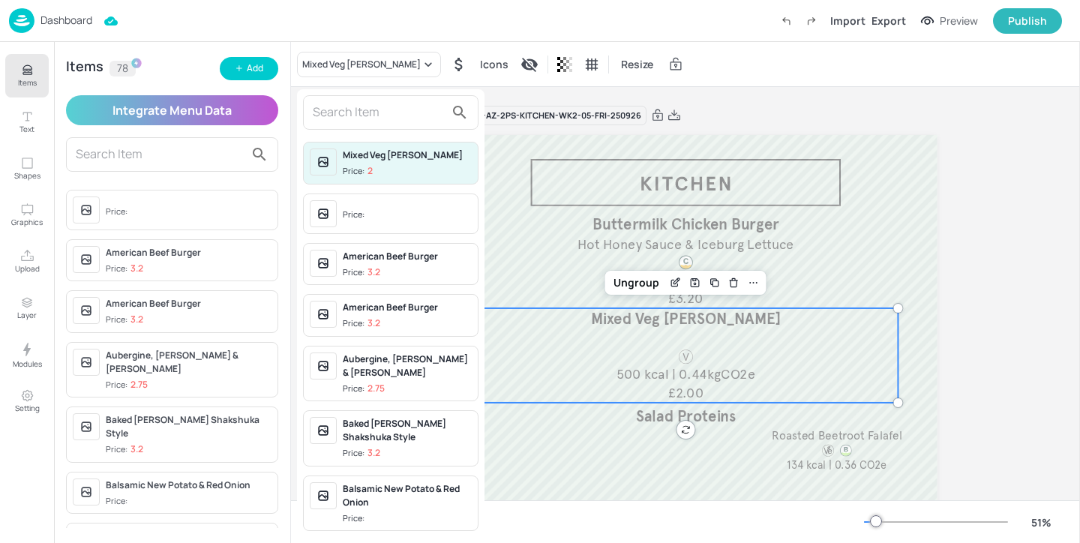
click at [356, 116] on input "text" at bounding box center [379, 113] width 132 height 24
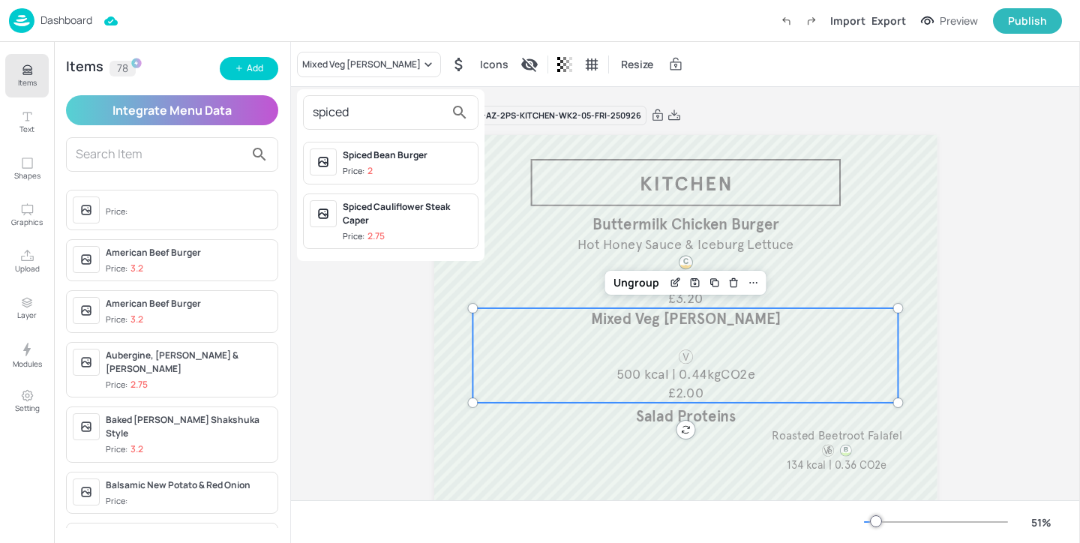
type input "spiced"
click at [411, 173] on span "Price: 2" at bounding box center [407, 171] width 129 height 13
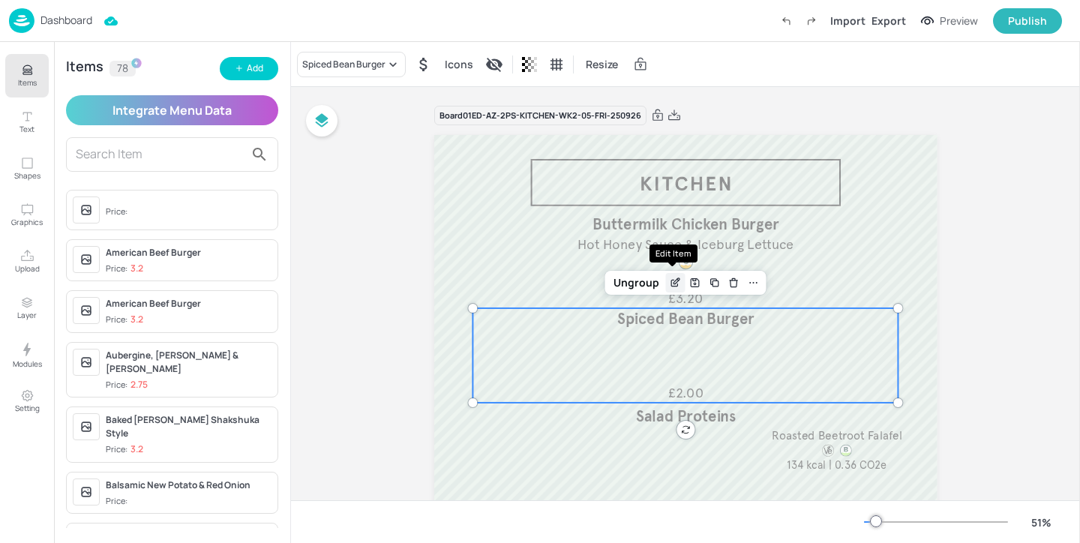
click at [671, 286] on icon "Edit Item" at bounding box center [675, 283] width 13 height 12
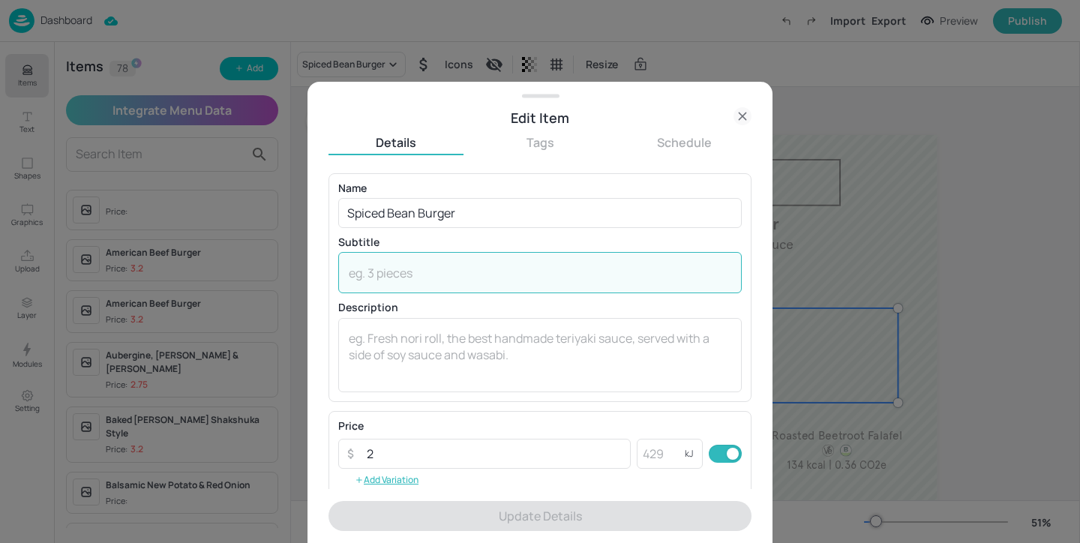
click at [495, 268] on textarea at bounding box center [540, 273] width 383 height 17
paste textarea "Hot Honey Sauce & Iceburg Lettuce"
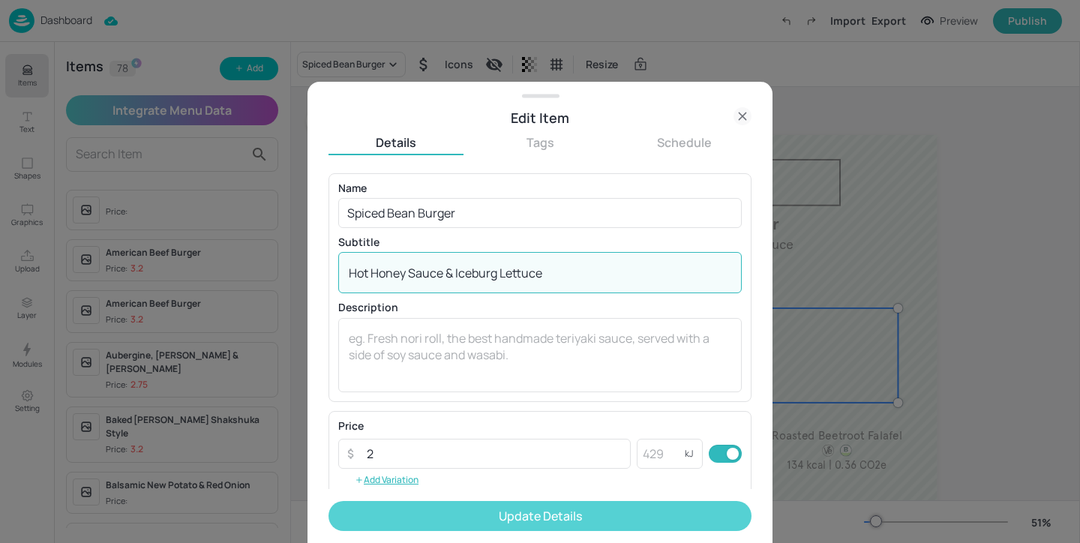
type textarea "Hot Honey Sauce & Iceburg Lettuce"
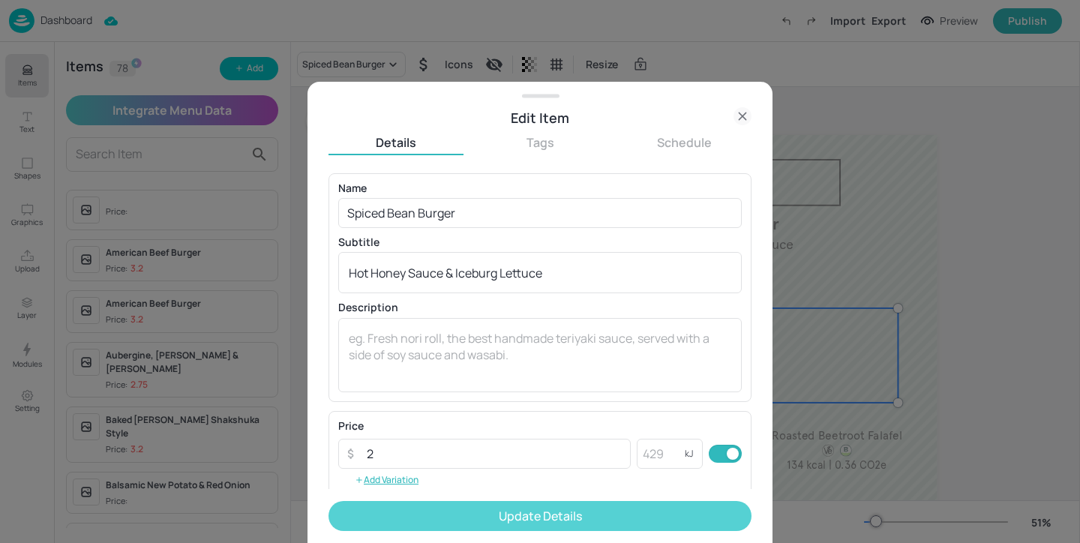
click at [525, 518] on button "Update Details" at bounding box center [540, 516] width 423 height 30
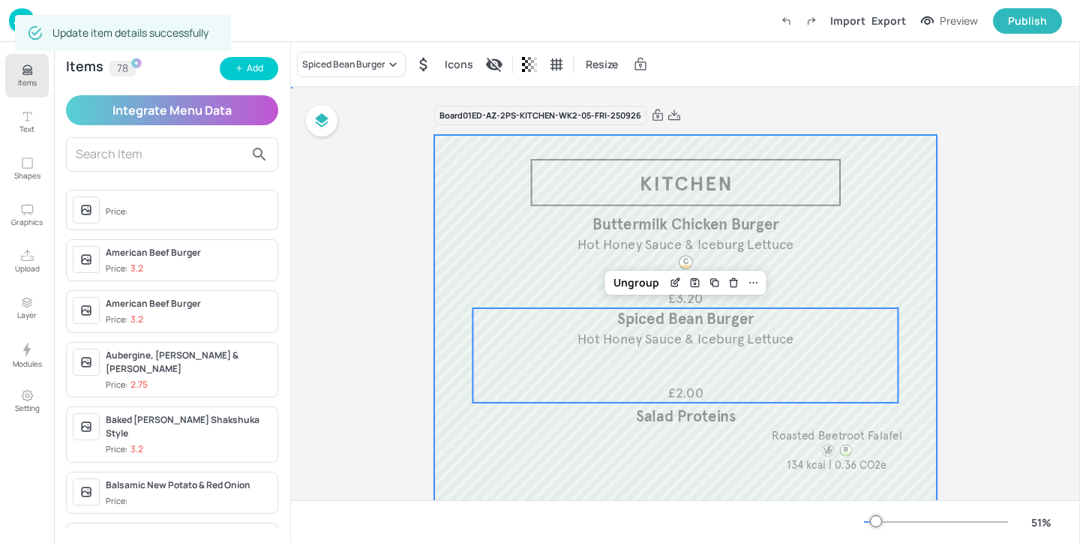
click at [913, 285] on div at bounding box center [685, 341] width 503 height 413
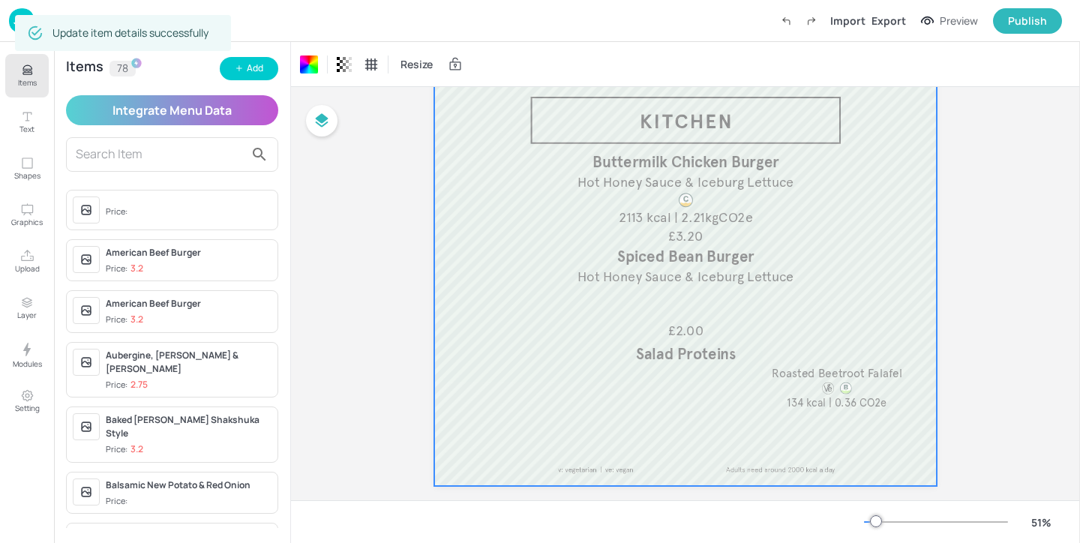
scroll to position [86, 0]
